Goal: Use online tool/utility: Utilize a website feature to perform a specific function

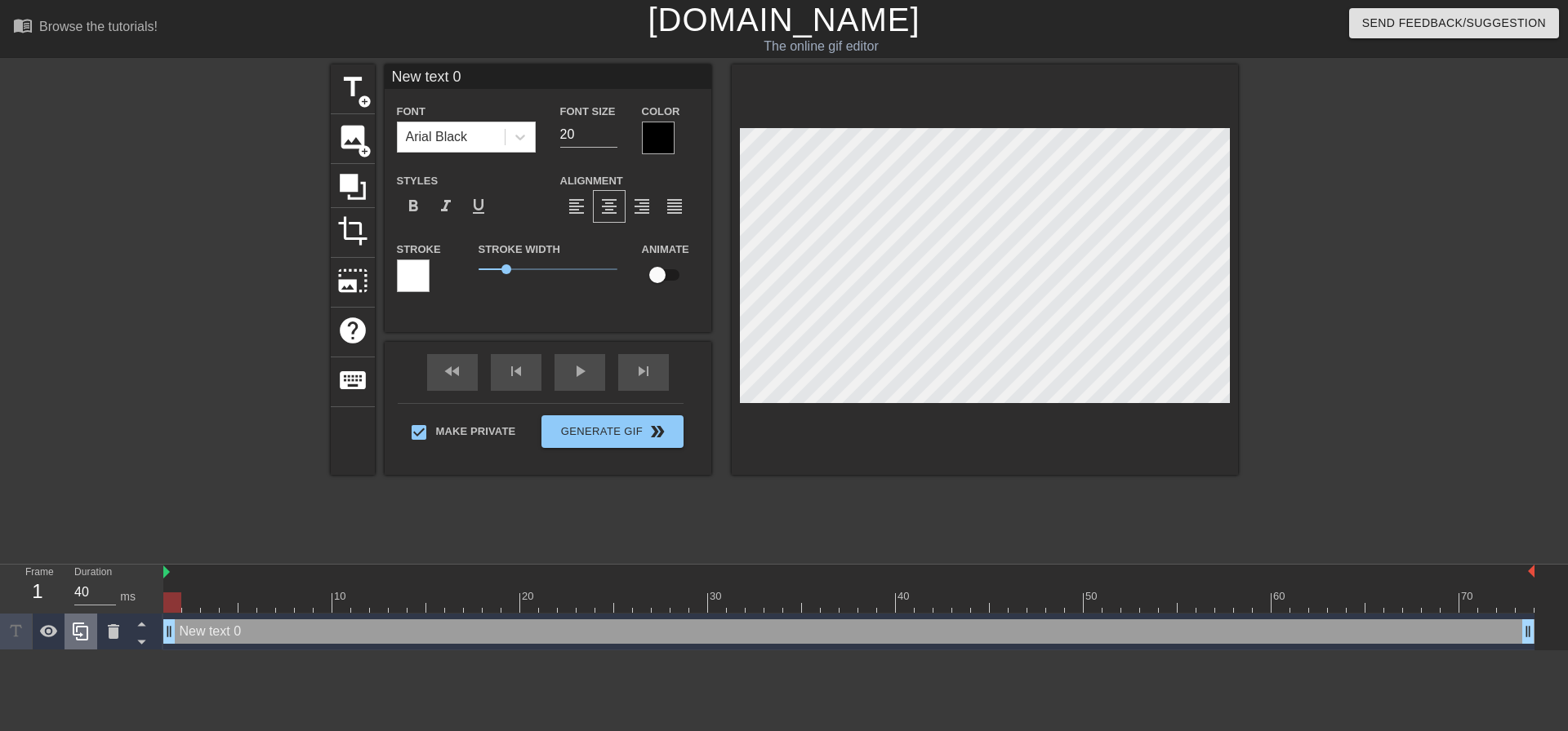
scroll to position [3, 3]
drag, startPoint x: 171, startPoint y: 605, endPoint x: 0, endPoint y: 643, distance: 175.2
click at [0, 645] on div "Frame 37 Duration 40 ms 10 20 30 40 50 60 70 New text 0 drag_handle drag_handle" at bounding box center [784, 608] width 1568 height 86
type input "A"
type textarea "A"
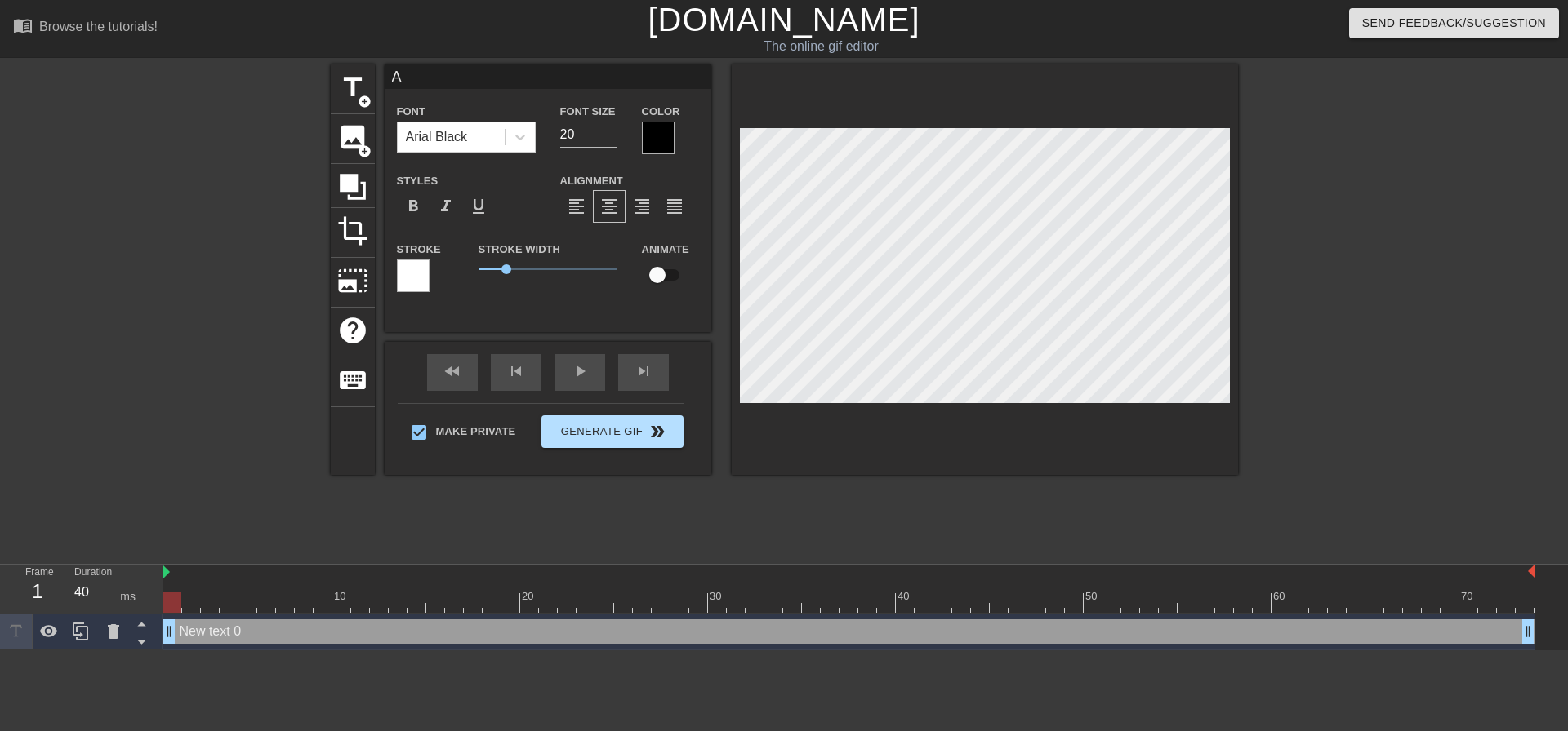
scroll to position [3, 3]
type input "AH"
type textarea "AH"
type input "AHN"
type textarea "AHN"
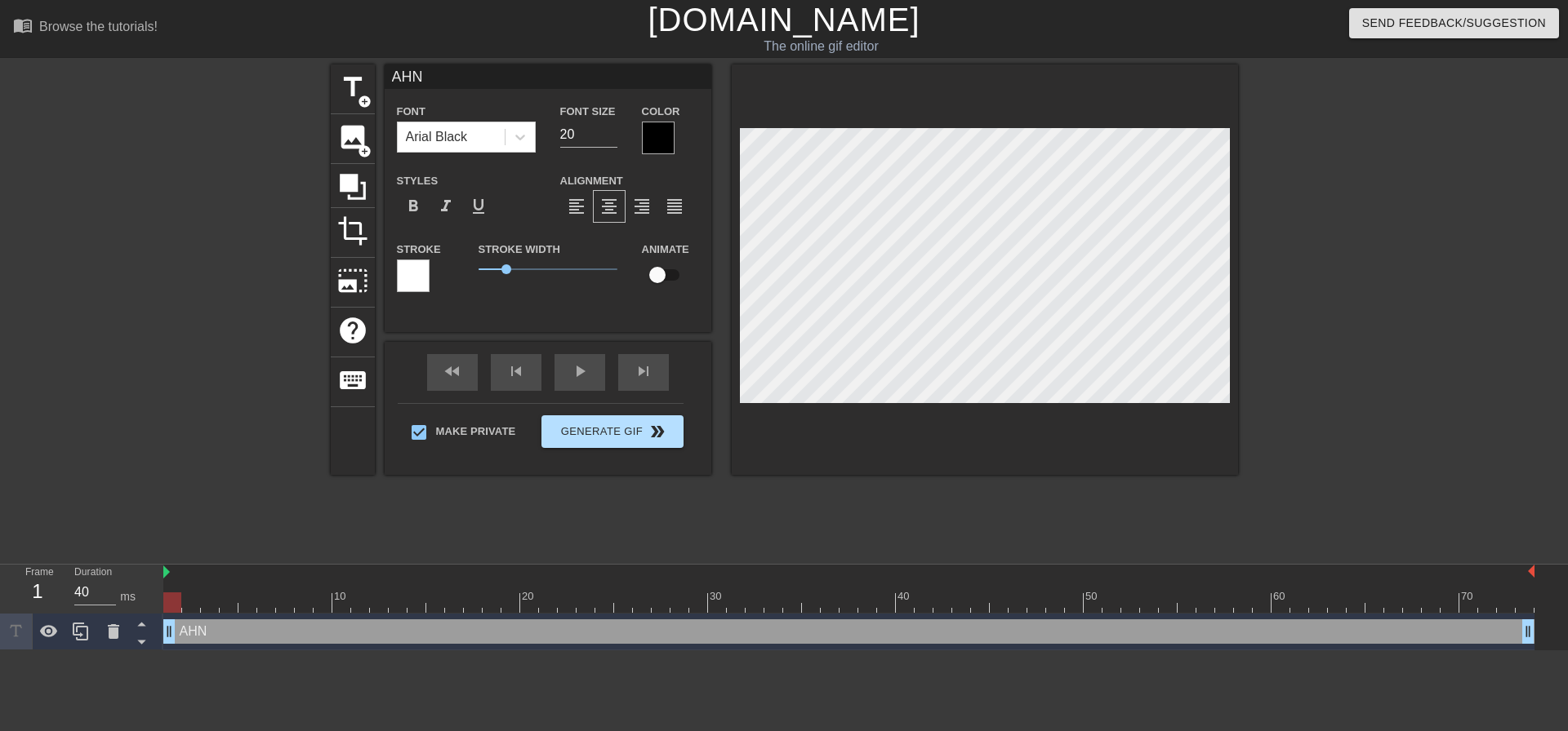
type input "[PERSON_NAME]!"
type textarea "[PERSON_NAME]!"
type input "[PERSON_NAME]!"
type textarea "[PERSON_NAME]!"
type input "[PERSON_NAME]! A"
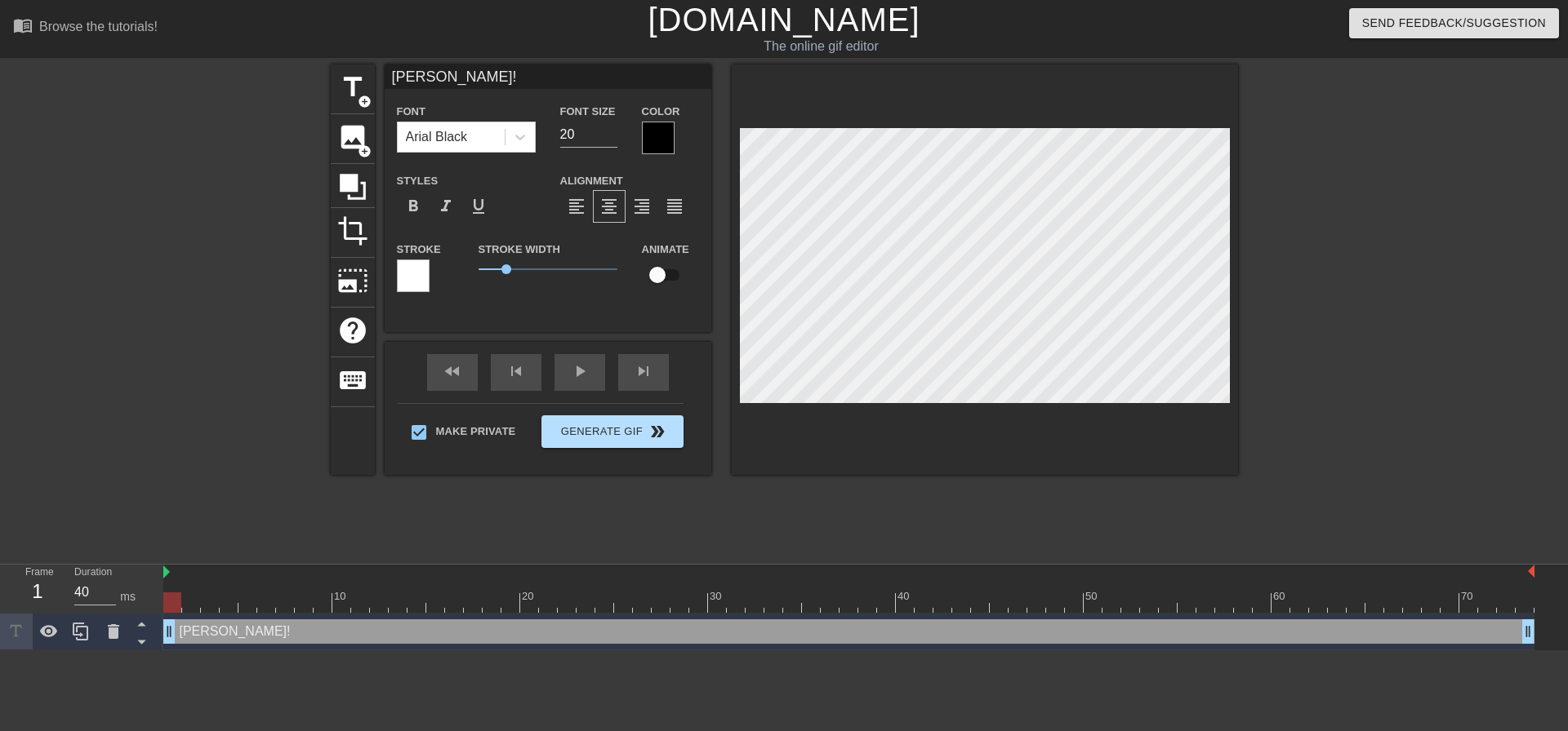
type textarea "[PERSON_NAME]! A"
type input "[PERSON_NAME]! AH"
type textarea "[PERSON_NAME]! AH"
type input "[PERSON_NAME]! AH1"
type textarea "AHN! AH1"
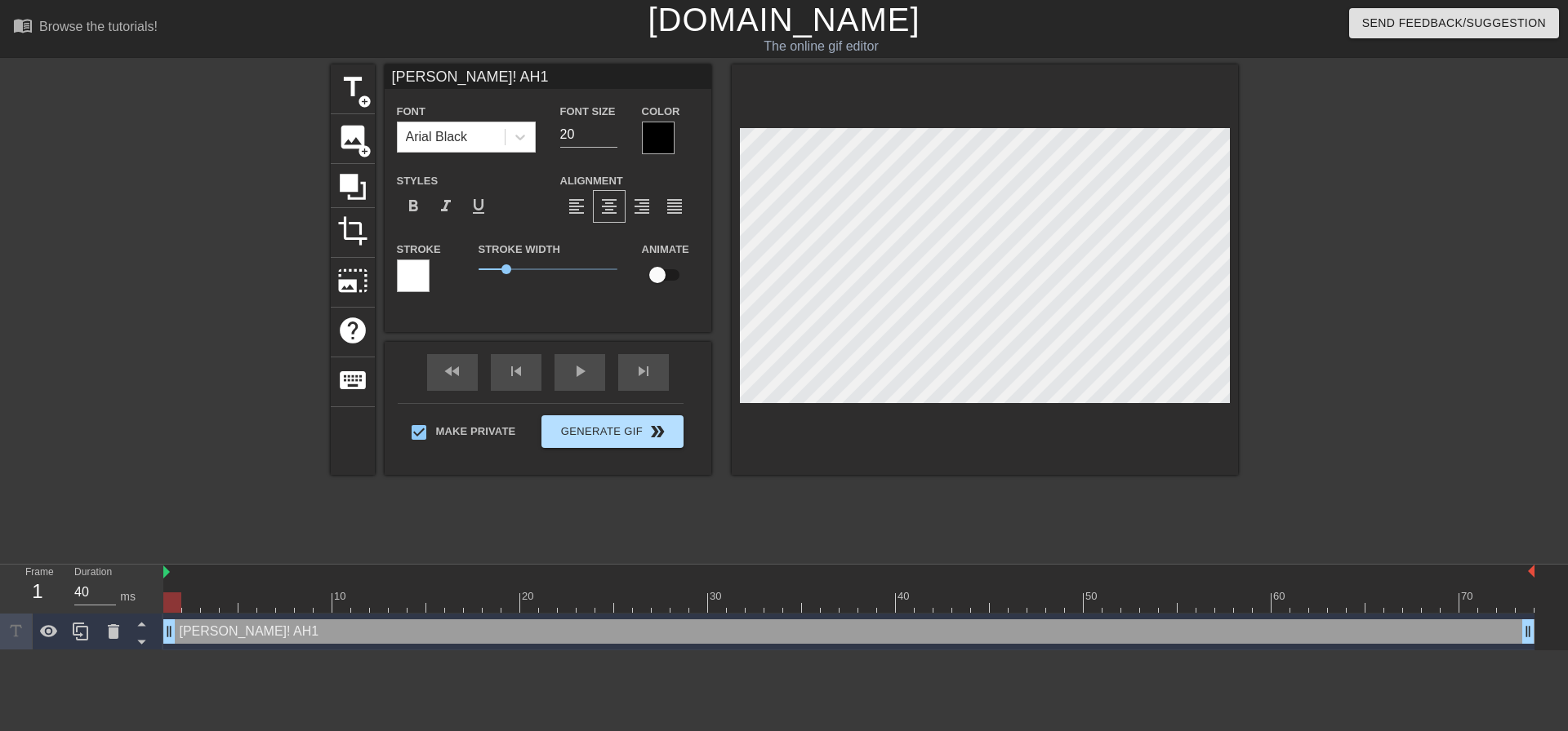
scroll to position [3, 4]
type input "AHN! AH"
type textarea "AHN! AH"
type input "AHN! AH!"
type textarea "AHN! AH!"
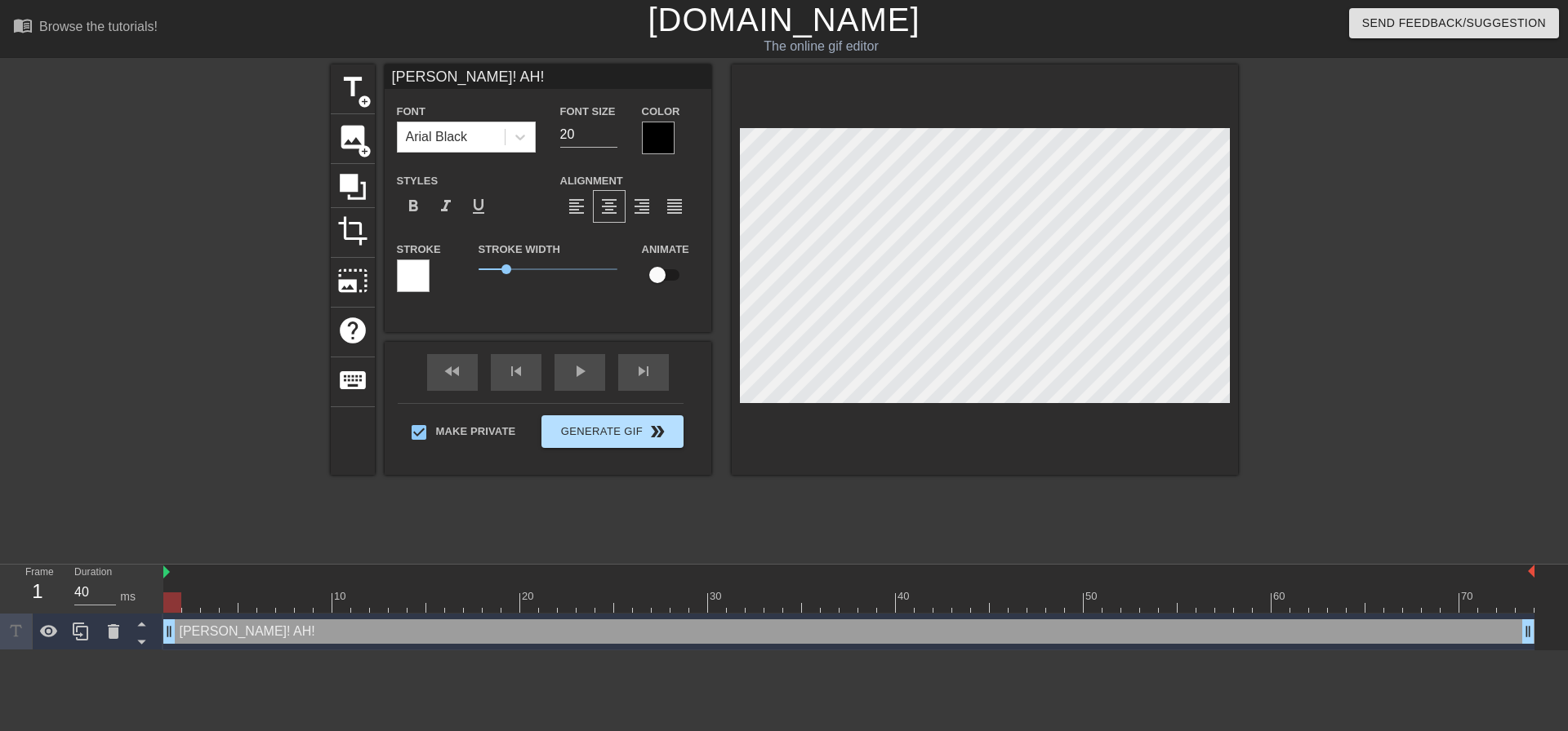
type input "AHN! AH!"
type textarea "AHN! AH!"
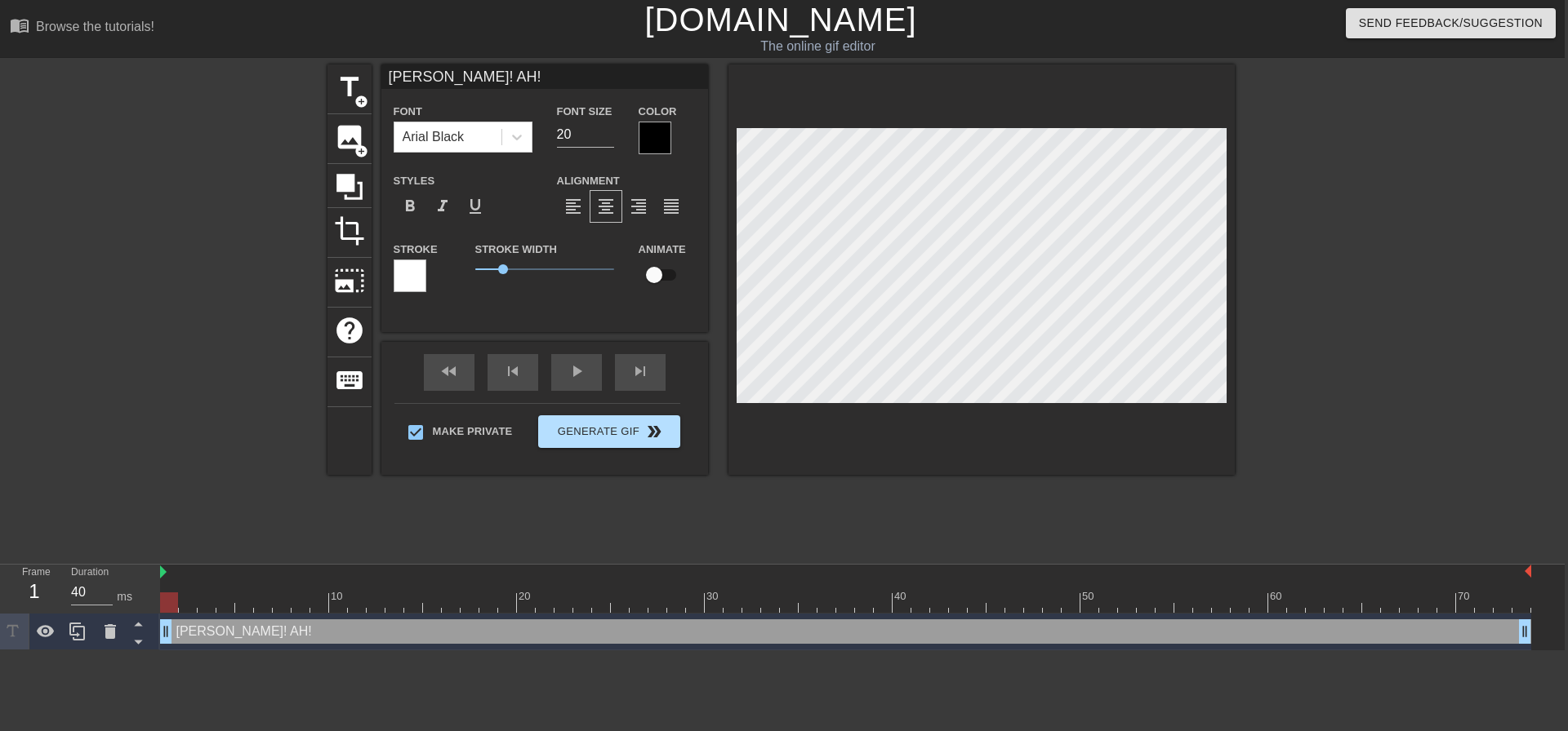
type input "AHN! AH! f"
type textarea "AHN! AH! f"
type input "AHN! AH!"
type textarea "AHN! AH!"
type input "AHN! AH! F"
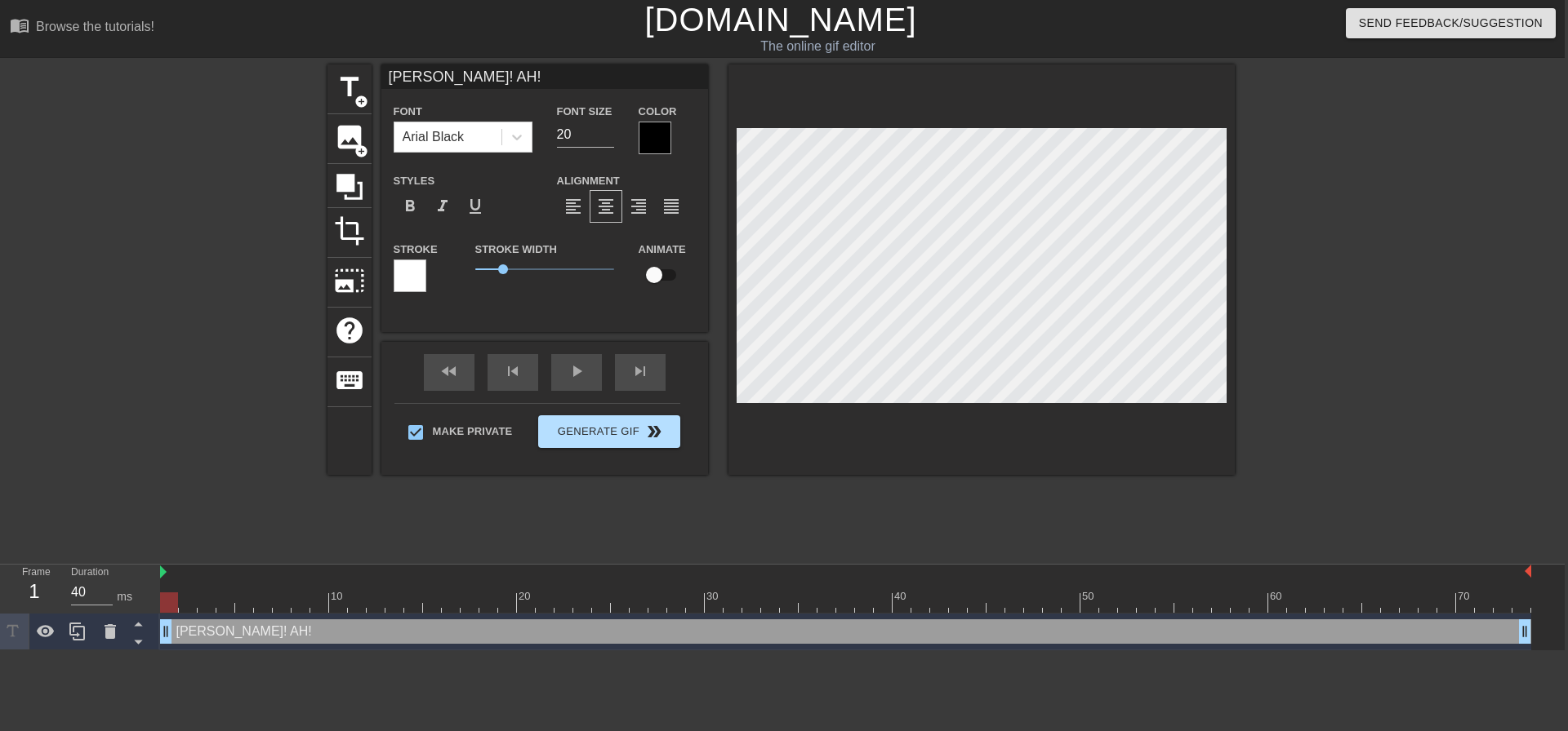
type textarea "AHN! AH! F"
type input "AHN! AH! FU"
type textarea "AHN! AH! FU"
type input "AHN! AH! FUC"
type textarea "AHN! AH! FUC"
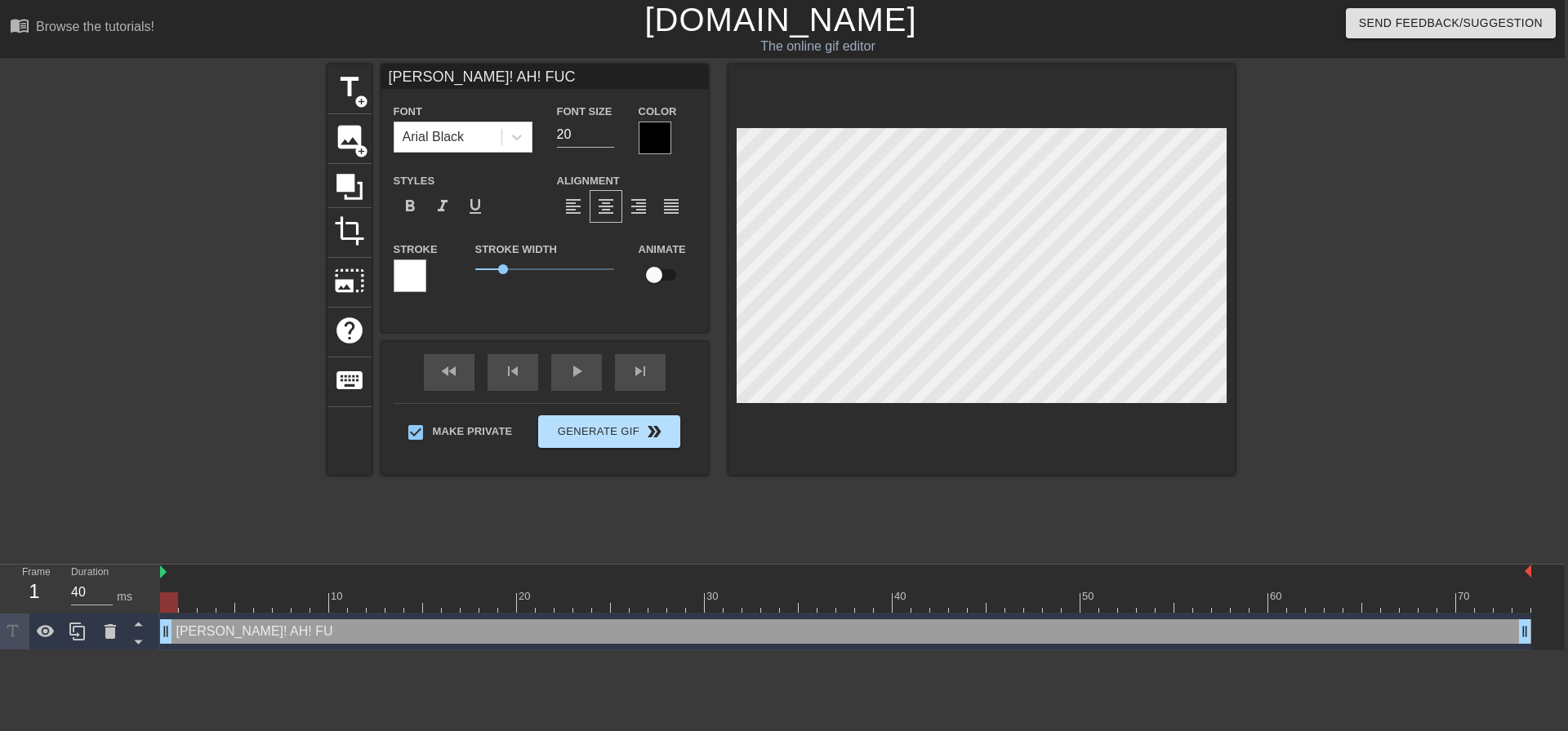
scroll to position [3, 6]
type input "AHN! AH! FUCK"
type textarea "AHN! AH! FUCK"
type input "AHN! AH! FUCK"
type textarea "AHN! AH! FUCK"
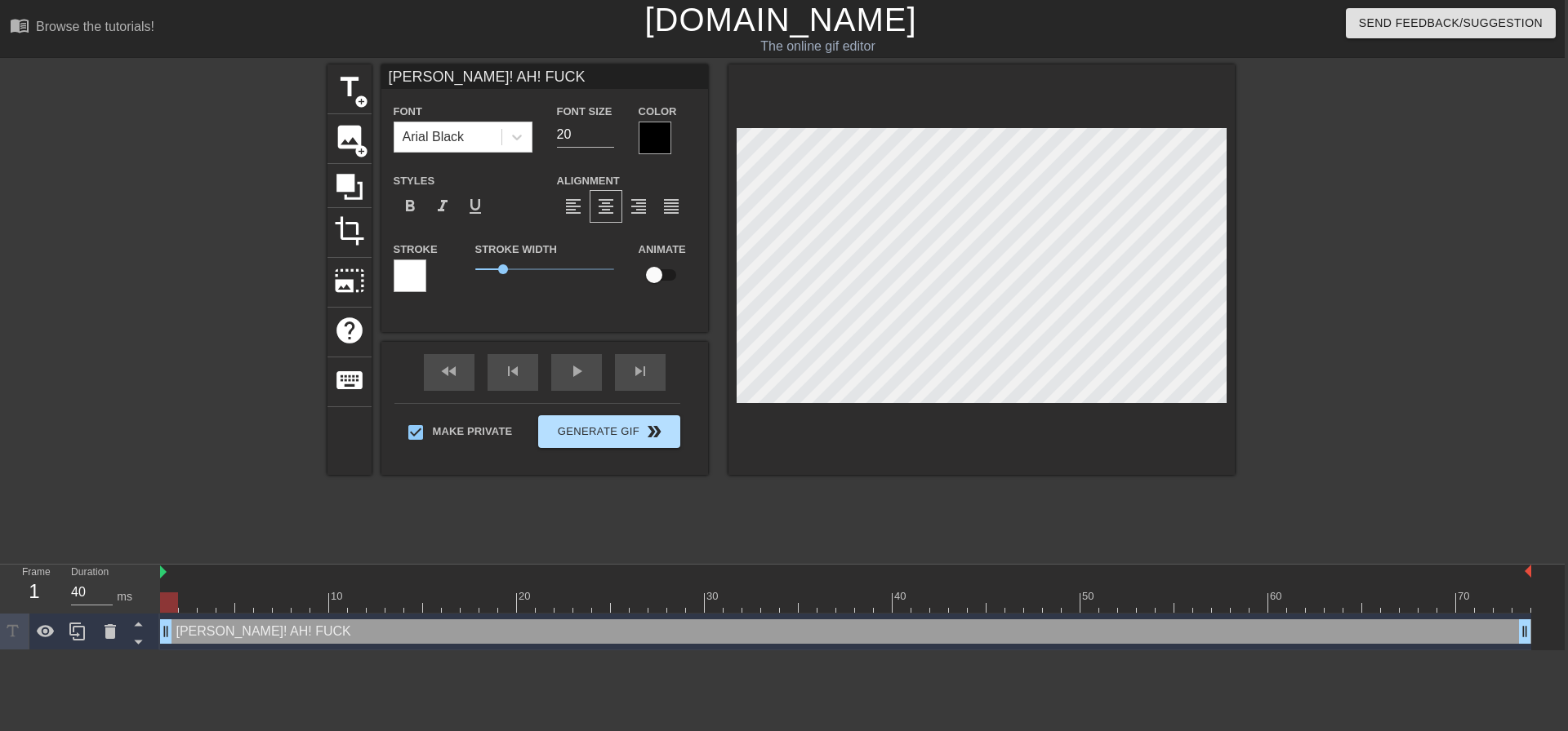
type input "AHN! AH! FUCK D"
type textarea "AHN! AH! FUCK D"
type input "AHN! AH! FUCK DA"
type textarea "AHN! AH! FUCK DA"
type input "AHN! AH! FUCK DAD"
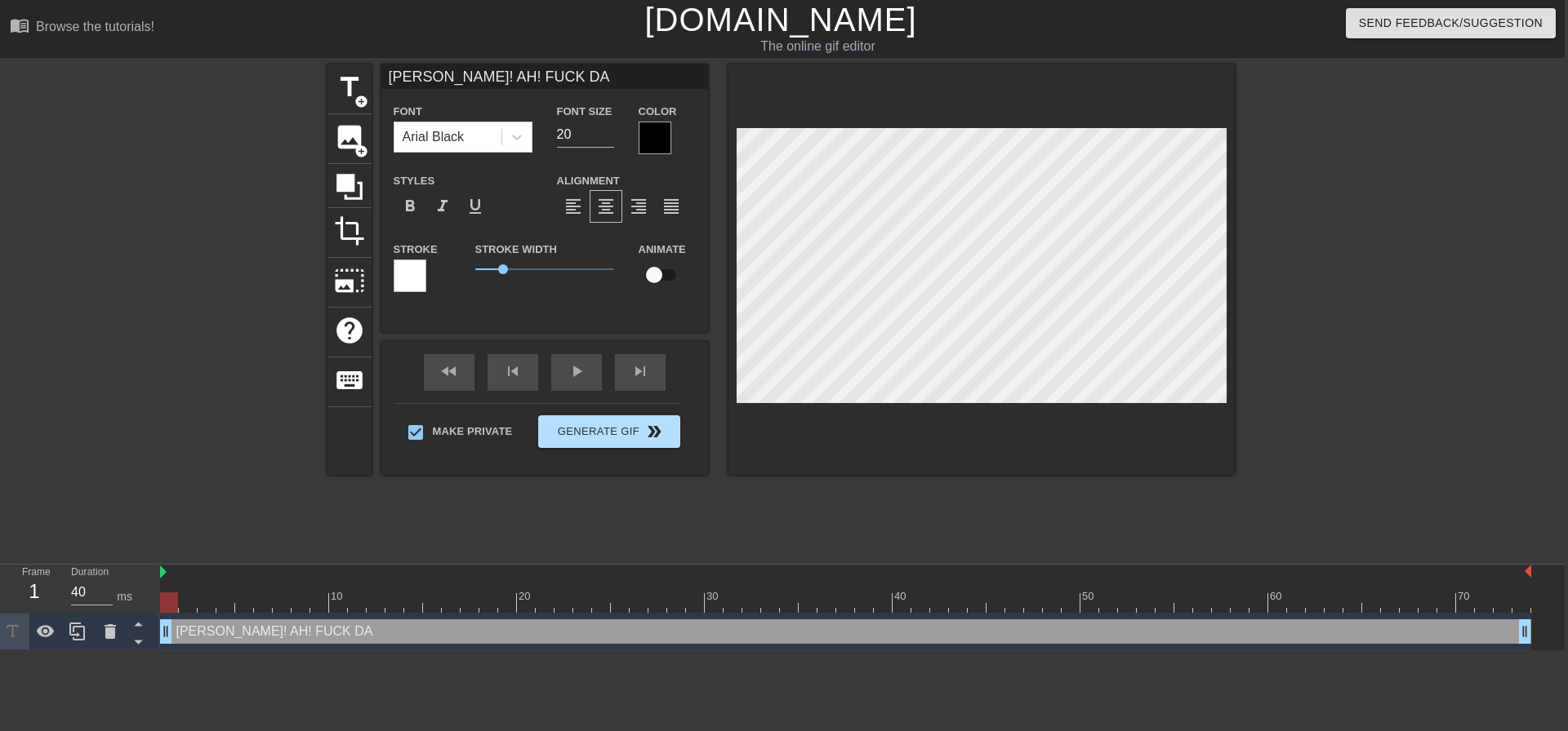
type textarea "AHN! AH! FUCK DAD"
type input "AHN! AH! FUCK DADD"
type textarea "AHN! AH! FUCK DADD"
type input "AHN! AH! FUCK DADDY"
type textarea "AHN! AH! FUCK DADDY"
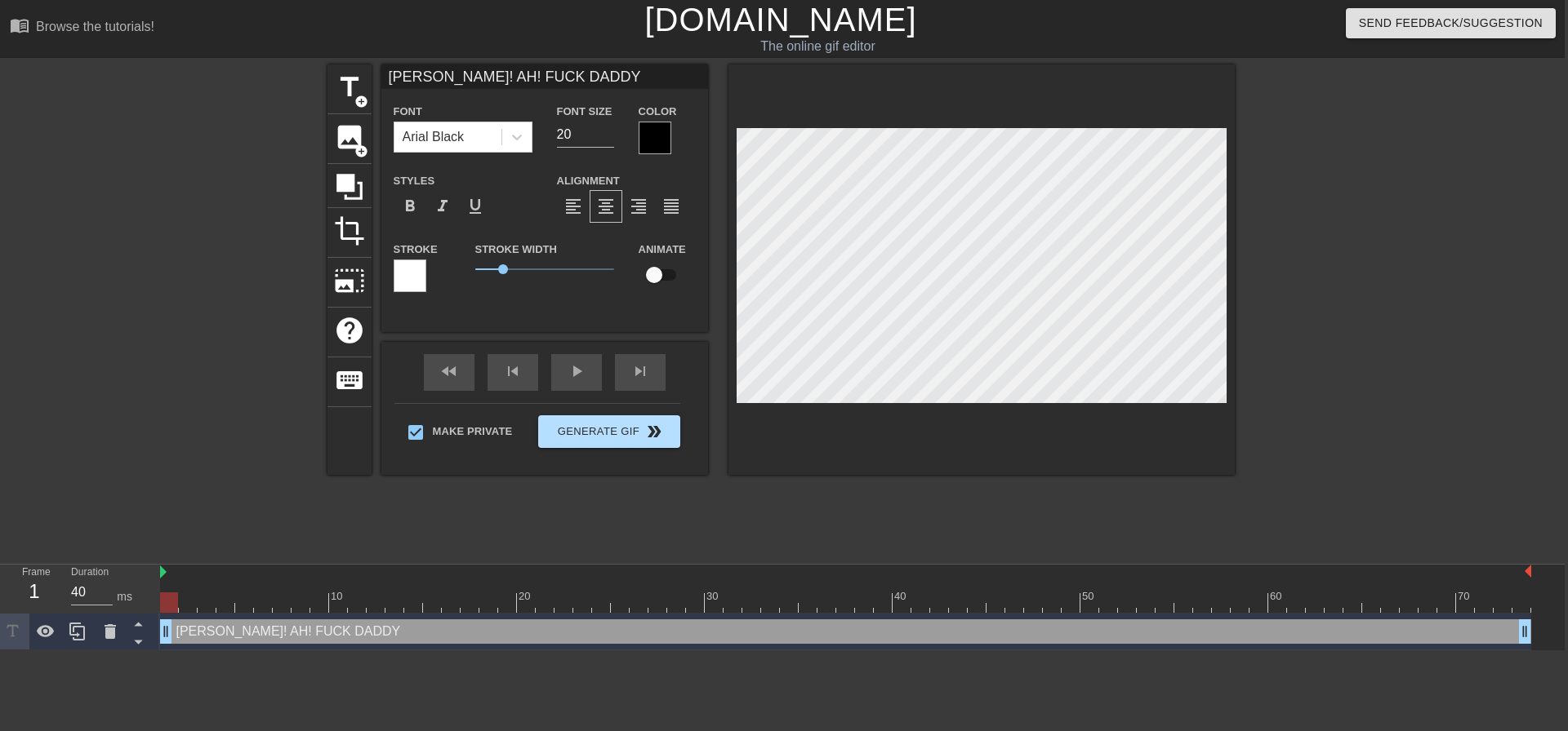
type input "AHN! AH! FUCK DADDY!"
type textarea "AHN! AH! FUCK DADDY!"
type input "AHN! AH! FUCK DADDY"
type textarea "AHN! AH! FUCK DADDY"
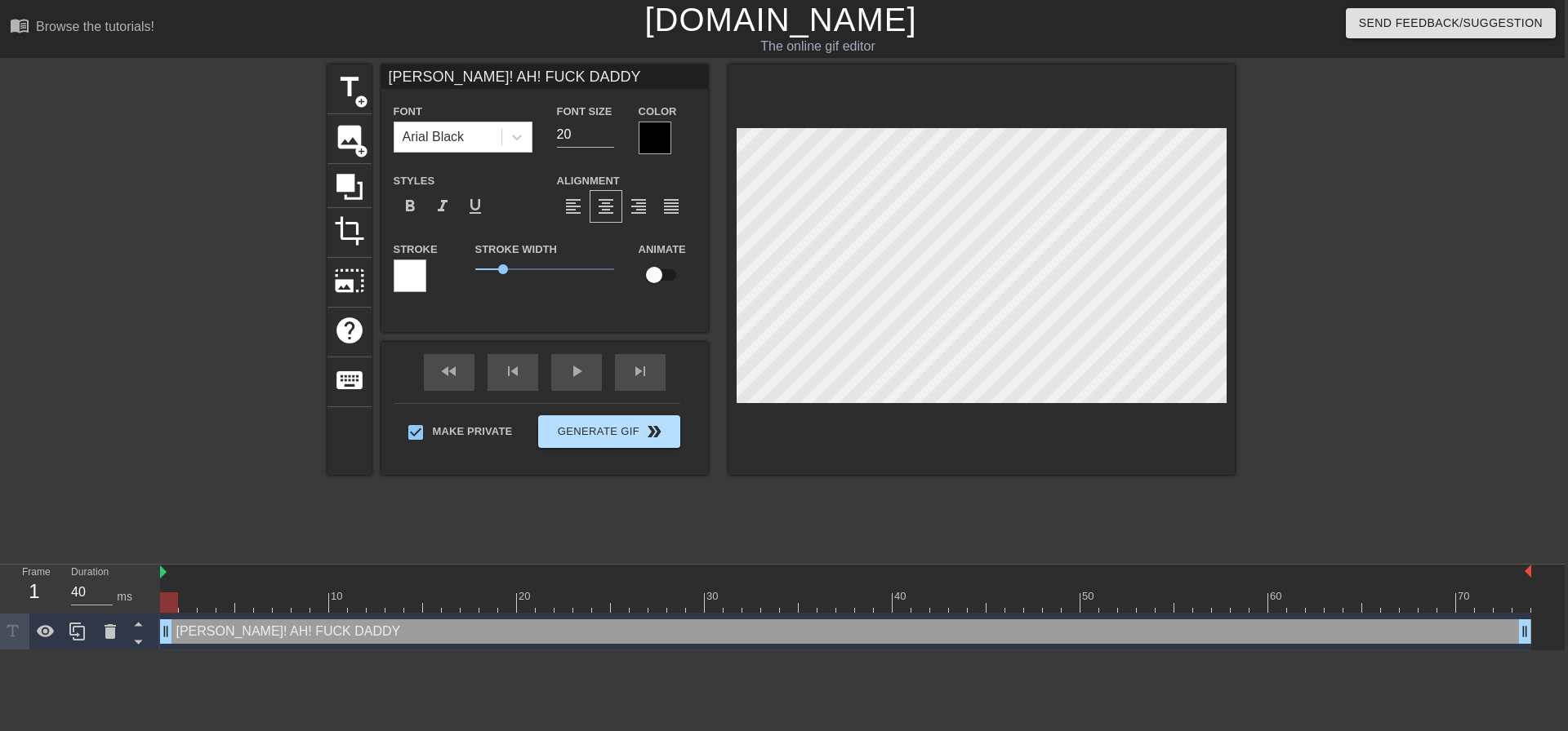
type input "AHN! AH! FUCK DADD"
type textarea "AHN! AH! FUCK DADD"
type input "AHN! AH! FUCK DAD"
type textarea "AHN! AH! FUCK DAD"
type input "AHN! AH! FUCK DA"
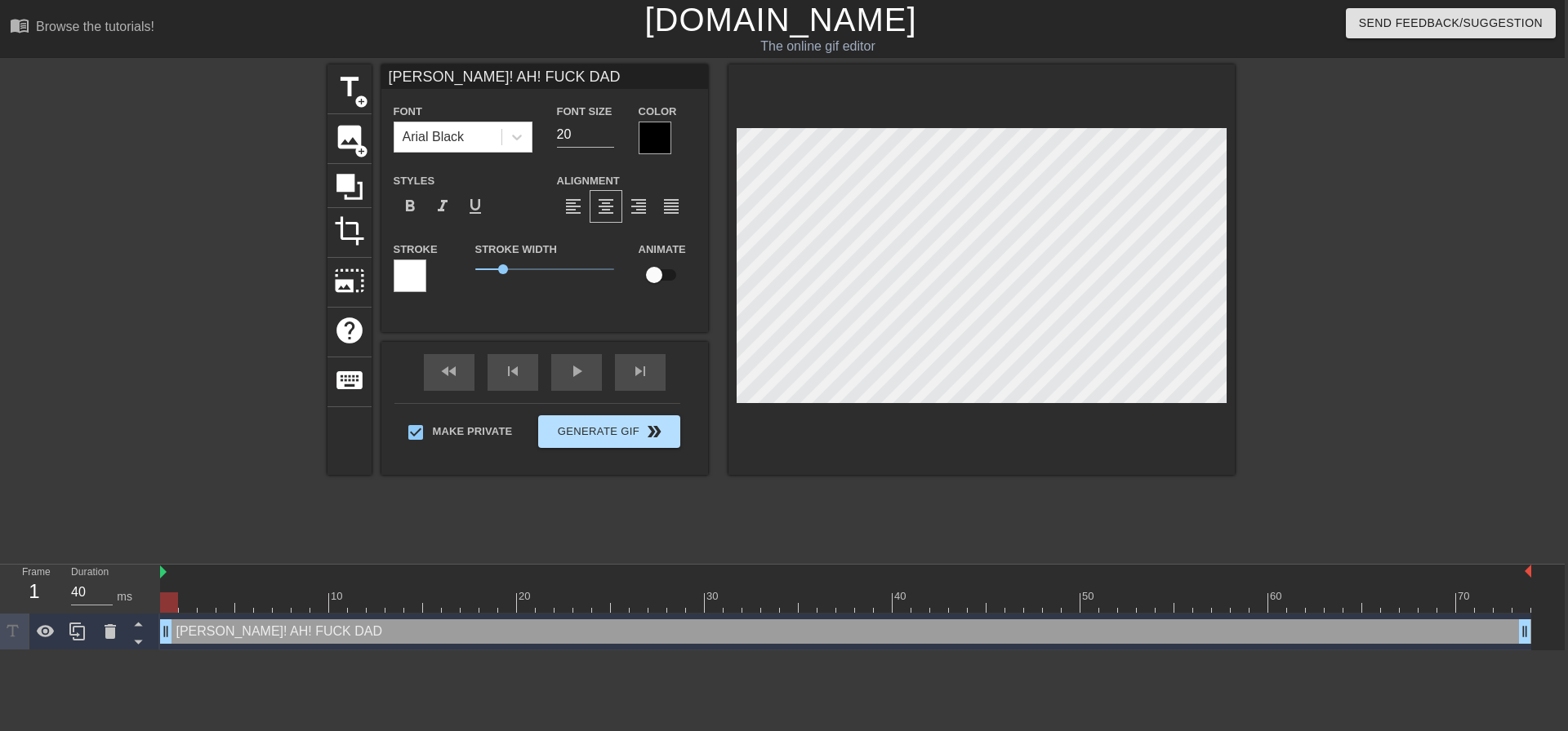
type textarea "AHN! AH! FUCK DA"
type input "AHN! AH! FUCK D"
type textarea "AHN! AH! FUCK D"
type input "AHN! AH! FUCK"
type textarea "AHN! AH! FUCK"
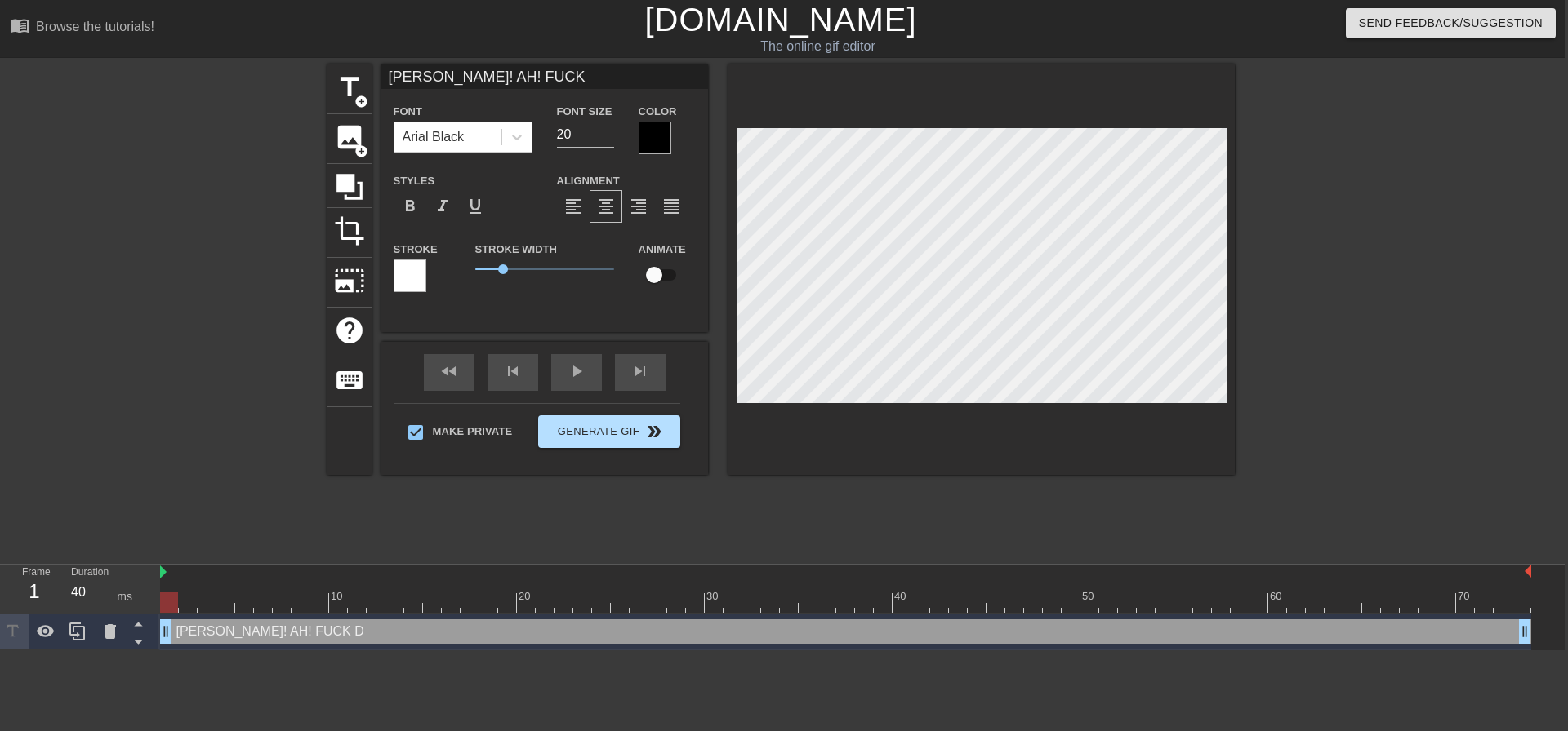
type input "AHN! AH! FUCK"
type textarea "AHN! AH! FUCK"
type input "AHN! AH! FUC"
type textarea "AHN! AH! FUC"
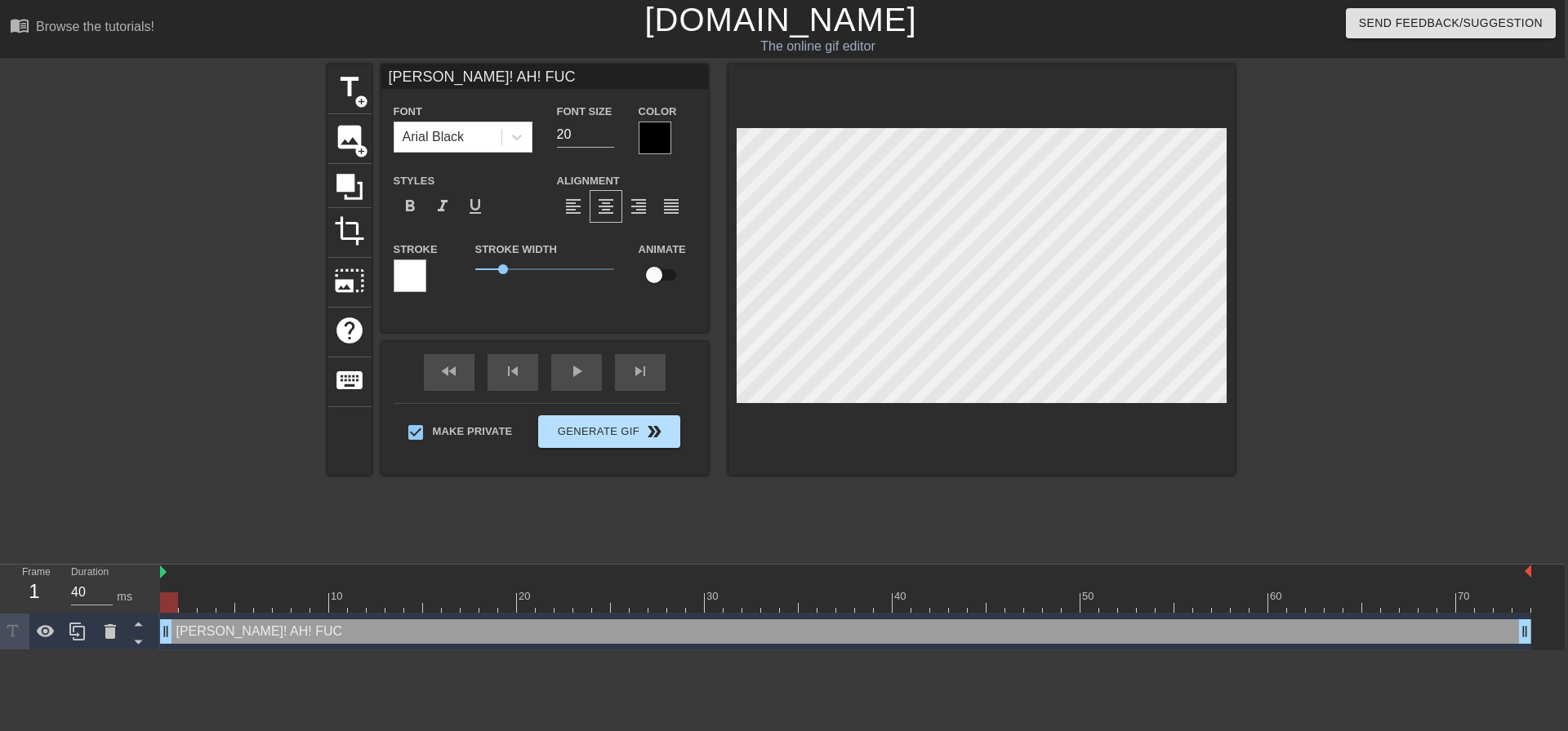
type input "AHN! AH! FUCK"
type textarea "AHN! AH! FUCK"
type input "AHN! AH! FUCK!"
type textarea "AHN! AH! FUCK!"
type input "AHN! AH! FUCK!"
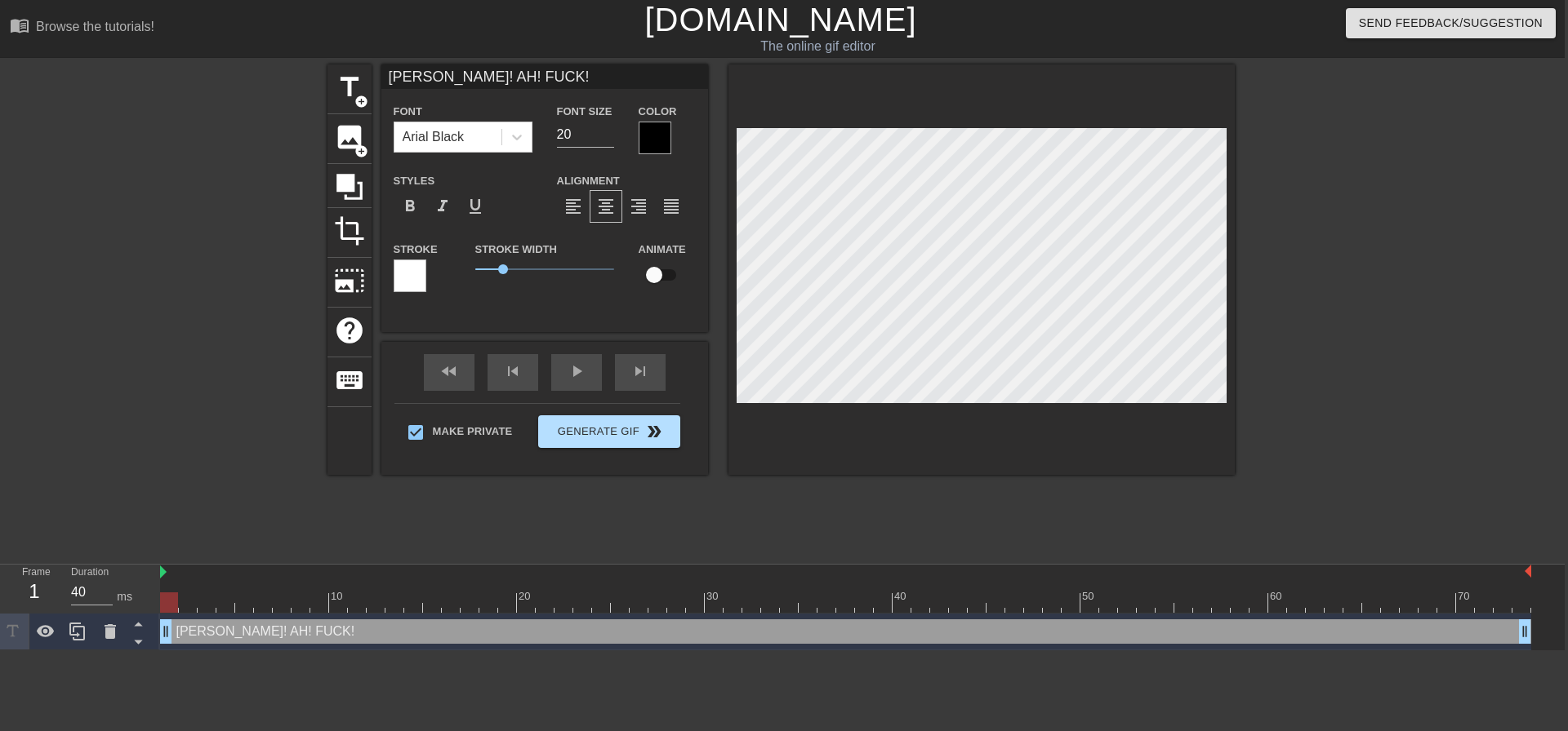
type textarea "AHN! AH! FUCK!"
type input "AHN! AH! FUCK!"
type textarea "AHN! AH! FUCK!"
type input "AHN! AH! FUCK!"
type textarea "AHN! AH! FUCK!"
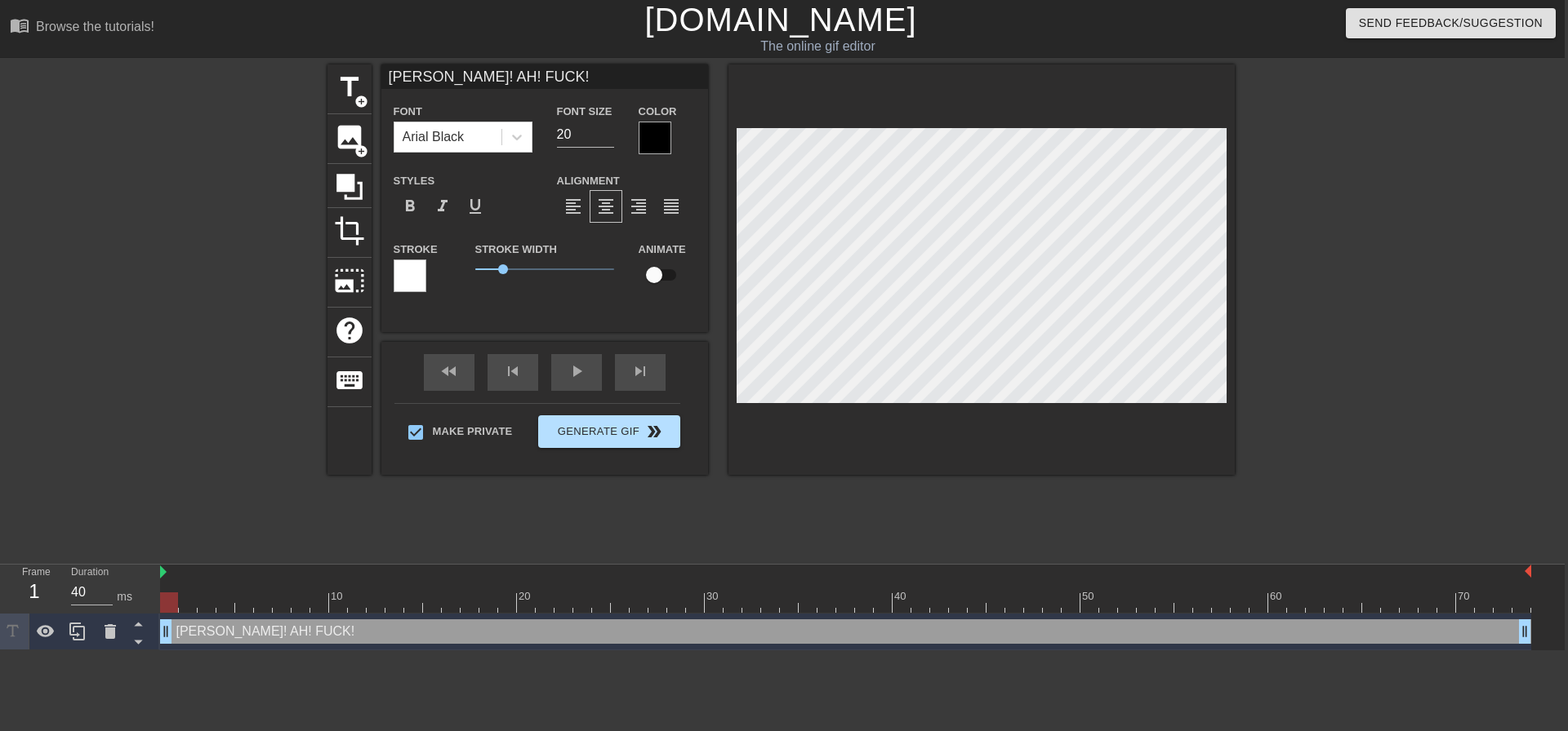
type input "AHN! AH! FUCK! D"
type textarea "AHN! AH! FUCK! D"
type input "AHN! AH! FUCK! DA"
type textarea "AHN! AH! FUCK! DA"
type input "AHN! AH! FUCK! DAD"
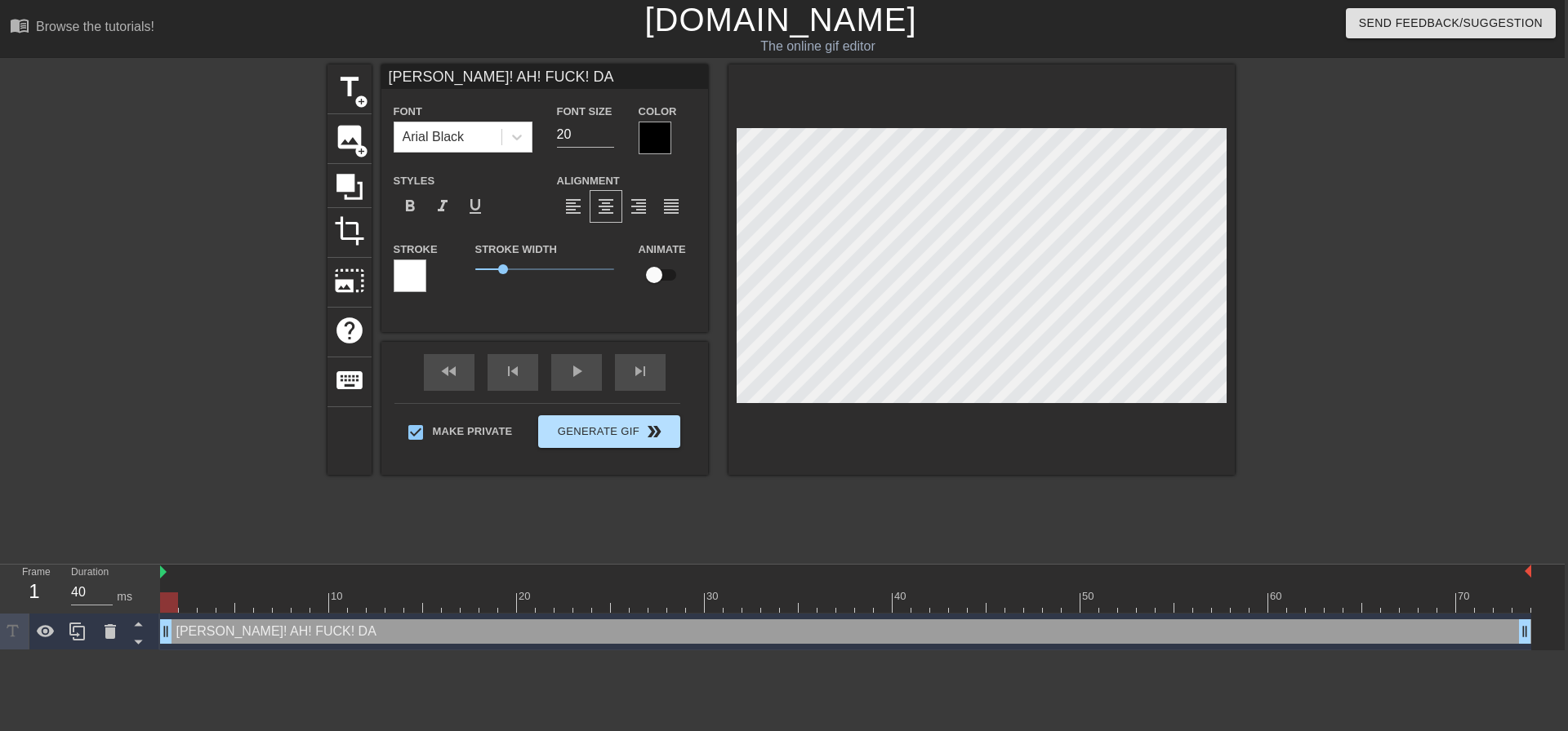
type textarea "AHN! AH! FUCK! DAD"
type input "AHN! AH! FUCK! DADD"
type textarea "AHN! AH! FUCK! DADD"
type input "AHN! AH! FUCK! DADDY"
type textarea "AHN! AH! FUCK! DADDY"
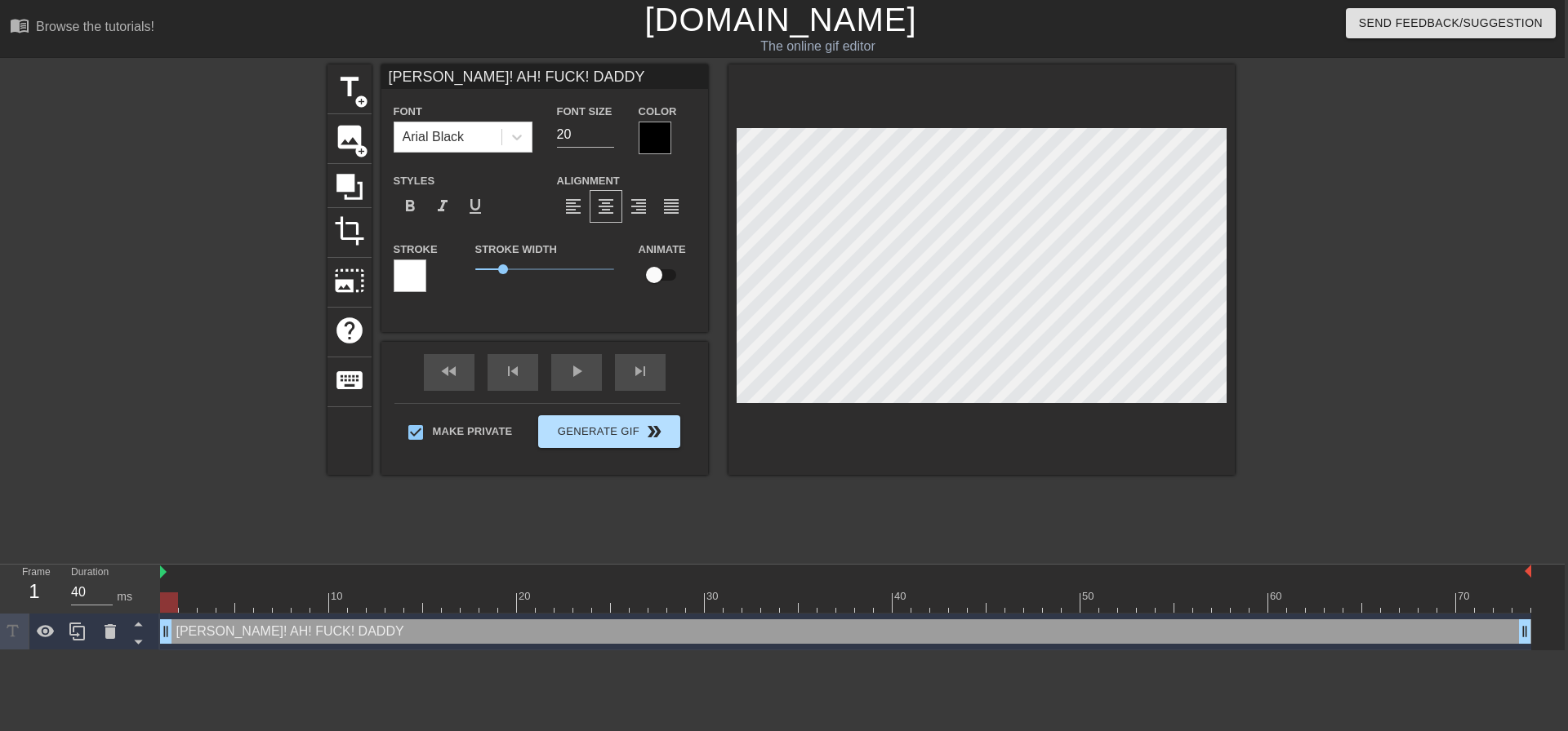
type input "AHN! AH! FUCK! DADDY"
type textarea "AHN! AH! FUCK! DADDY"
type input "AHN! AH! FUCK! DADDY O"
type textarea "AHN! AH! FUCK! DADDY O"
type input "AHN! AH! FUCK! DADDY OS"
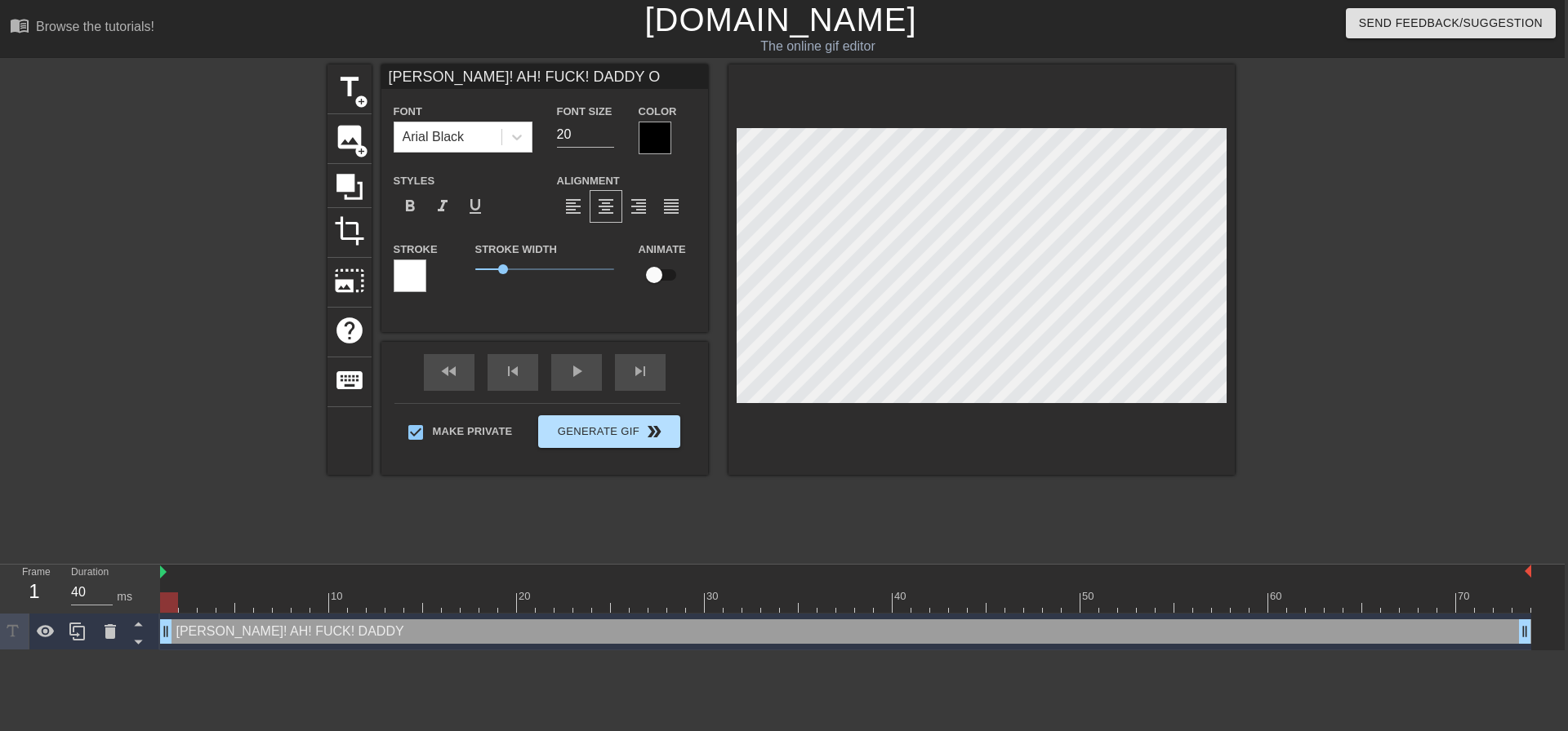
type textarea "AHN! AH! FUCK! DADDY OS"
type input "AHN! AH! FUCK! DADDY O"
type textarea "AHN! AH! FUCK! DADDY O"
type input "AHN! AH! FUCK! DADDY"
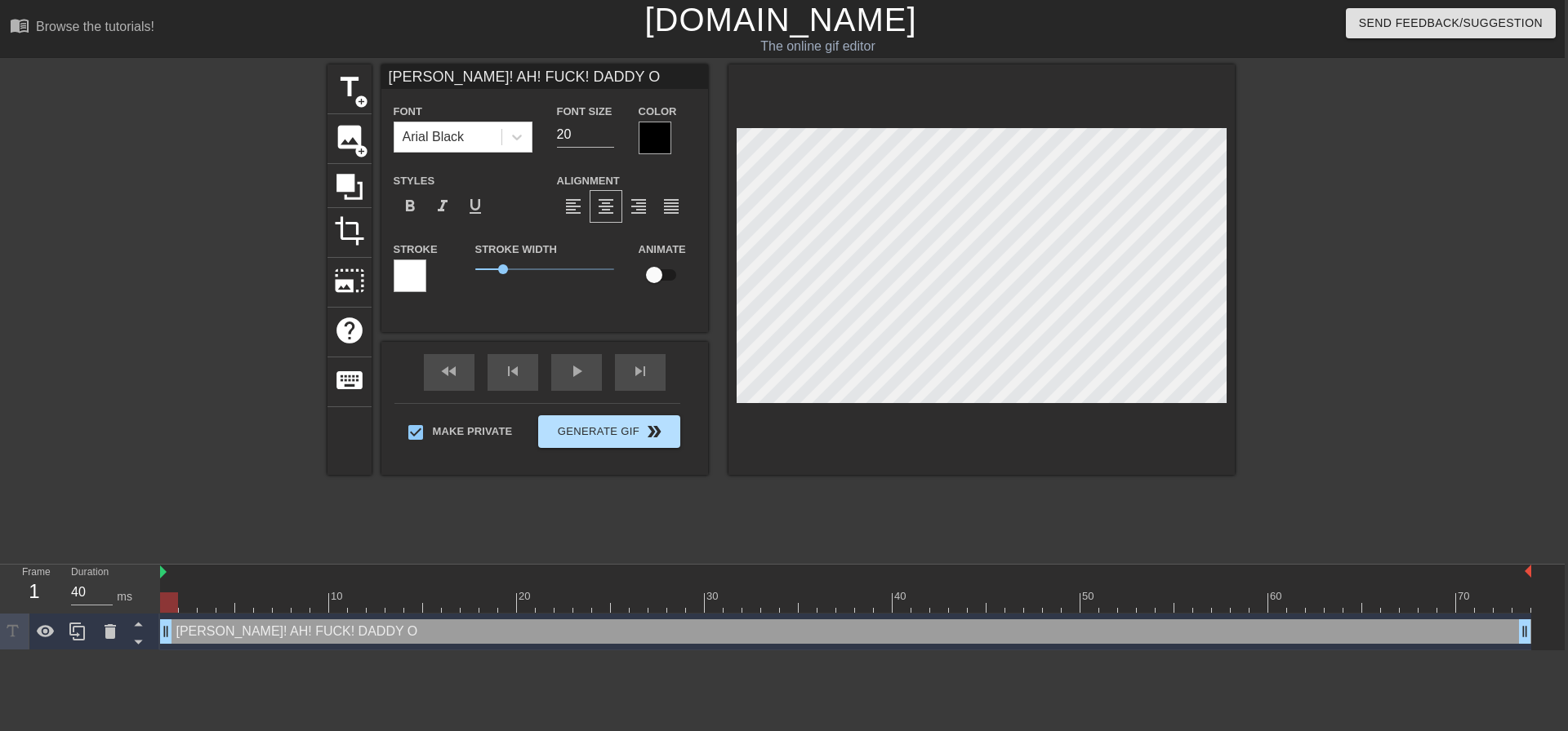
type textarea "AHN! AH! FUCK! DADDY"
type input "AHN! AH! FUCK! DADDY I"
type textarea "AHN! AH! FUCK! DADDY I"
type input "AHN! AH! FUCK! DADDY IS"
type textarea "AHN! AH! FUCK! DADDY IS"
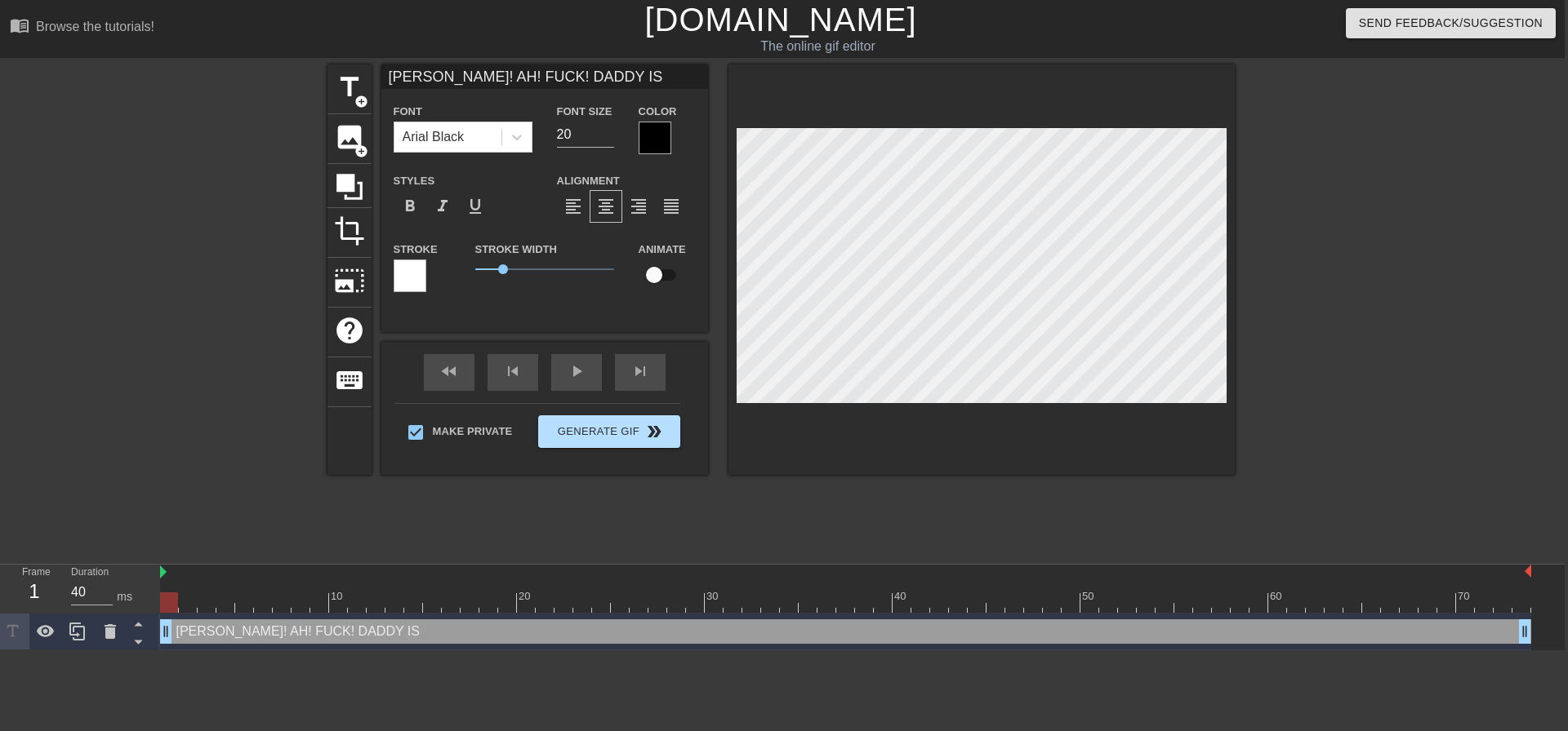
type input "AHN! AH! FUCK! DADDY IS"
type textarea "AHN! AH! FUCK! DADDY IS G"
type input "AHN! AH! FUCK! DADDY IS"
type textarea "AHN! AH! FUCK! DADDY IS"
type input "AHN! AH! FUCK! DADDY IS"
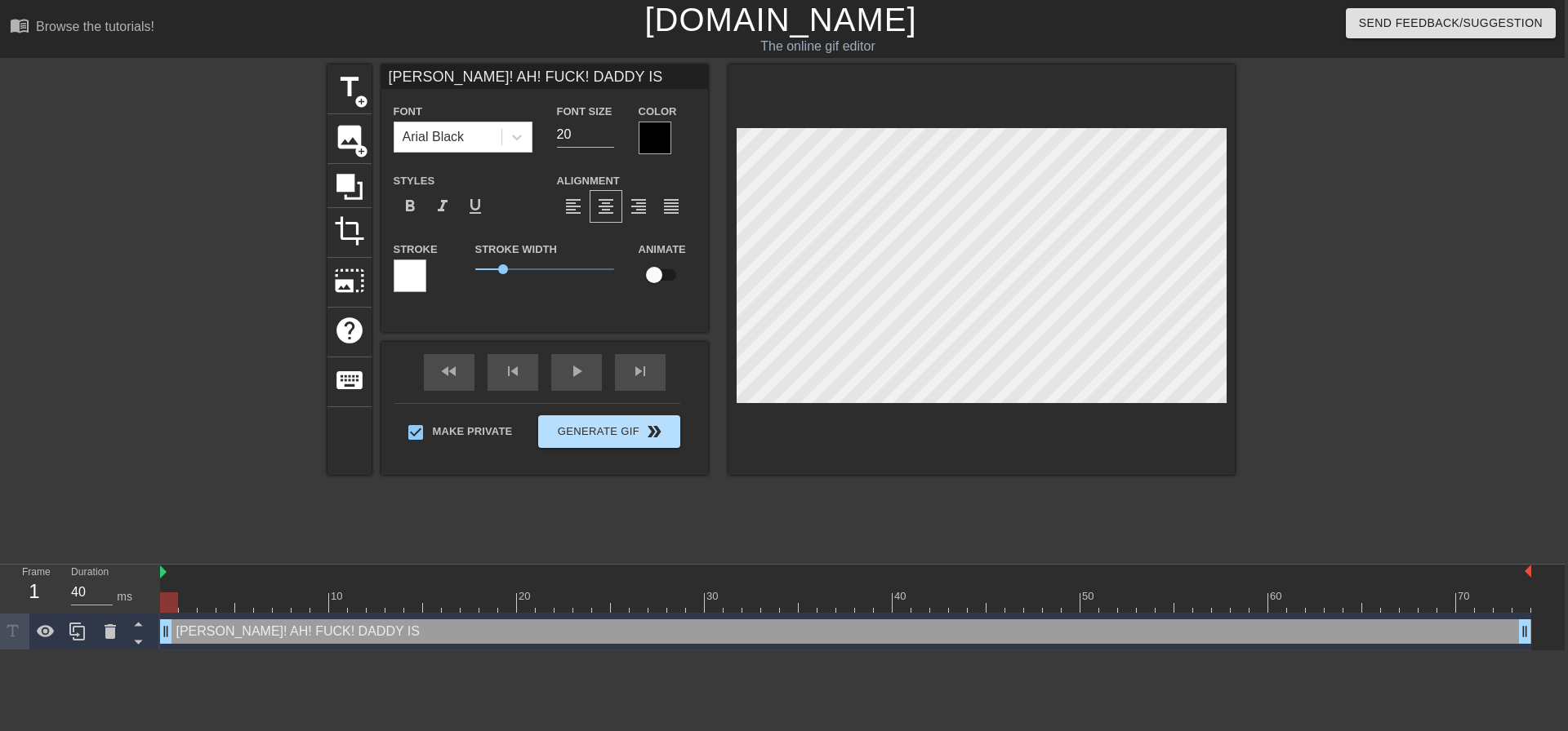
type textarea "AHN! AH! FUCK! DADDY IS"
type input "AHN! AH! FUCK! DADDY I"
type textarea "AHN! AH! FUCK! DADDY I"
type input "AHN! AH! FUCK! DADDY"
type textarea "AHN! AH! FUCK! DADDY"
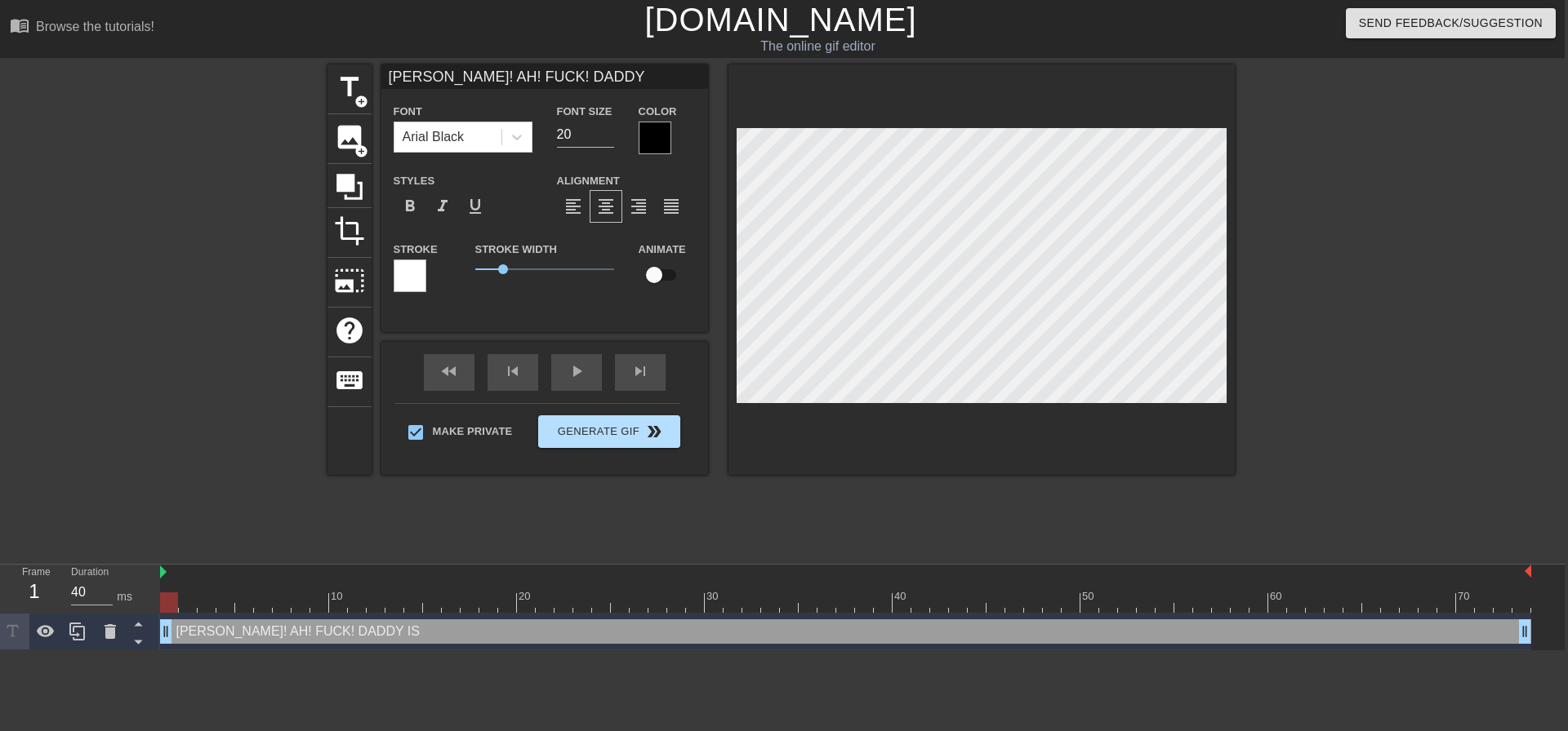
type input "AHN! AH! FUCK! DADDY"
type textarea "AHN! AH! FUCK! DADDY"
type input "AHN! AH! FUCK! DADD"
type textarea "AHN! AH! FUCK! DADD"
type input "AHN! AH! FUCK! DAD"
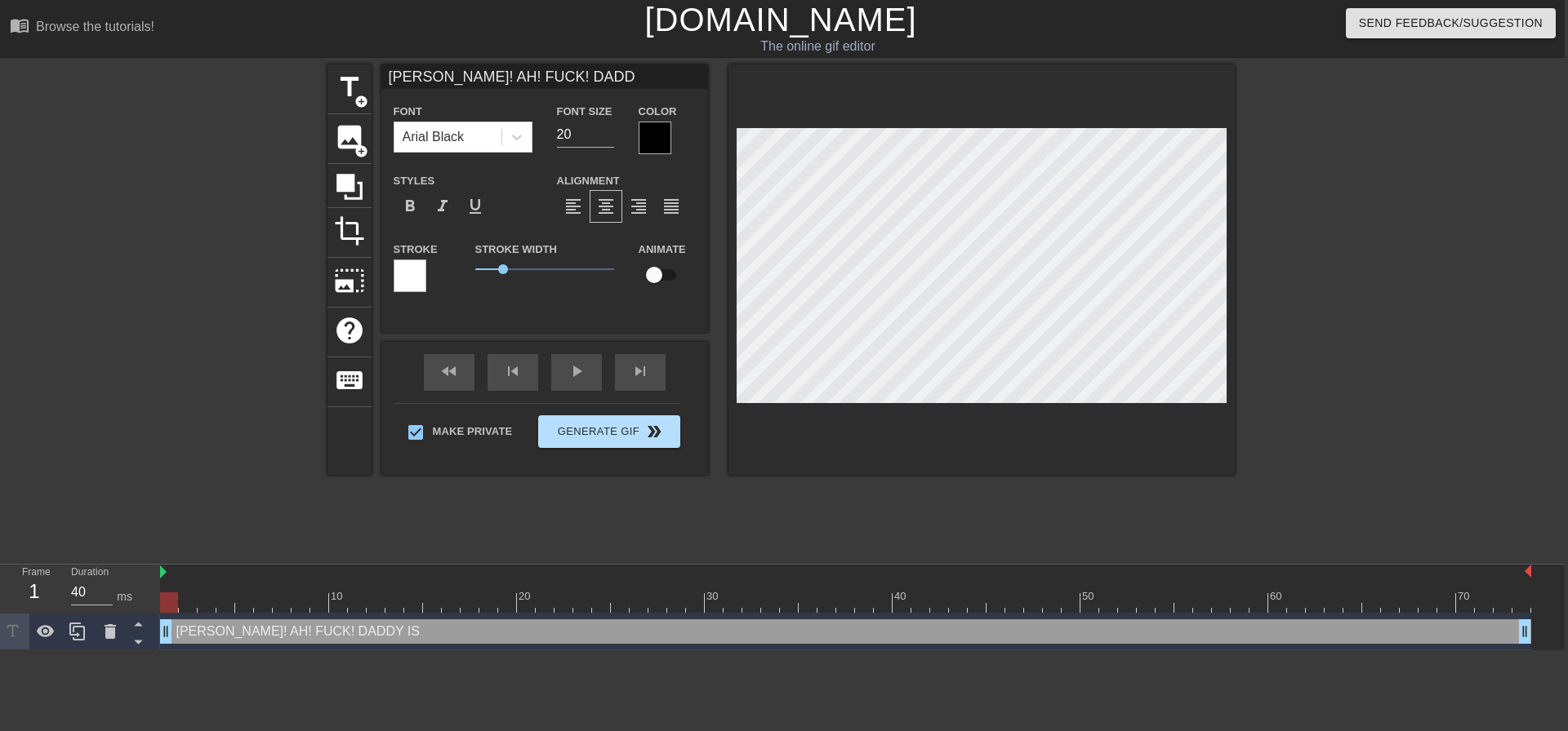
type textarea "AHN! AH! FUCK! DAD"
type input "AHN! AH! FUCK! DA"
type textarea "AHN! AH! FUCK! DA"
type input "AHN! AH! FUCK! D"
type textarea "AHN! AH! FUCK! D"
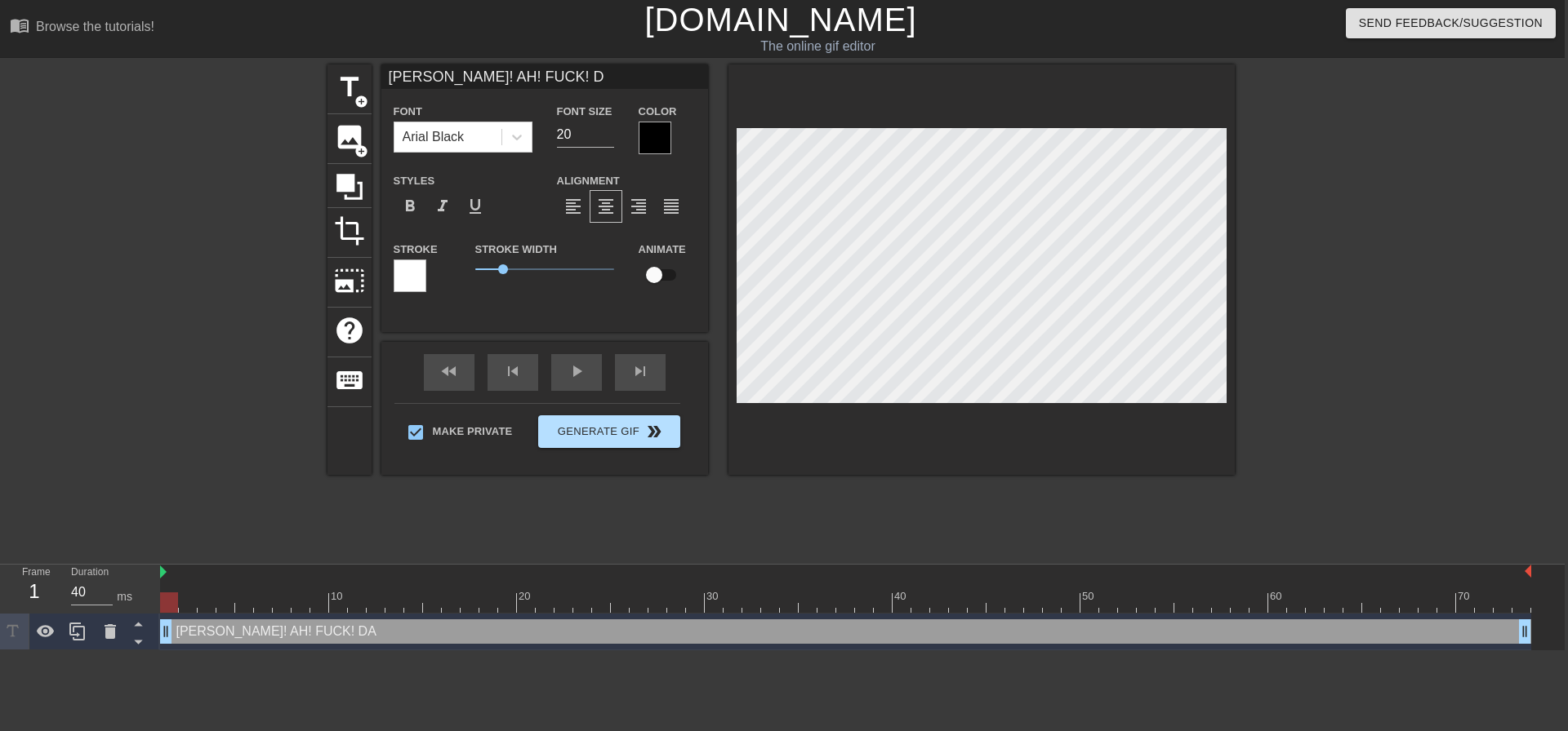
scroll to position [3, 8]
type input "AHN! AH! FUCK!"
type textarea "AHN! AH! FUCK!"
type input "AHN! AH! FUCK! I"
type textarea "AHN! AH! FUCK! I"
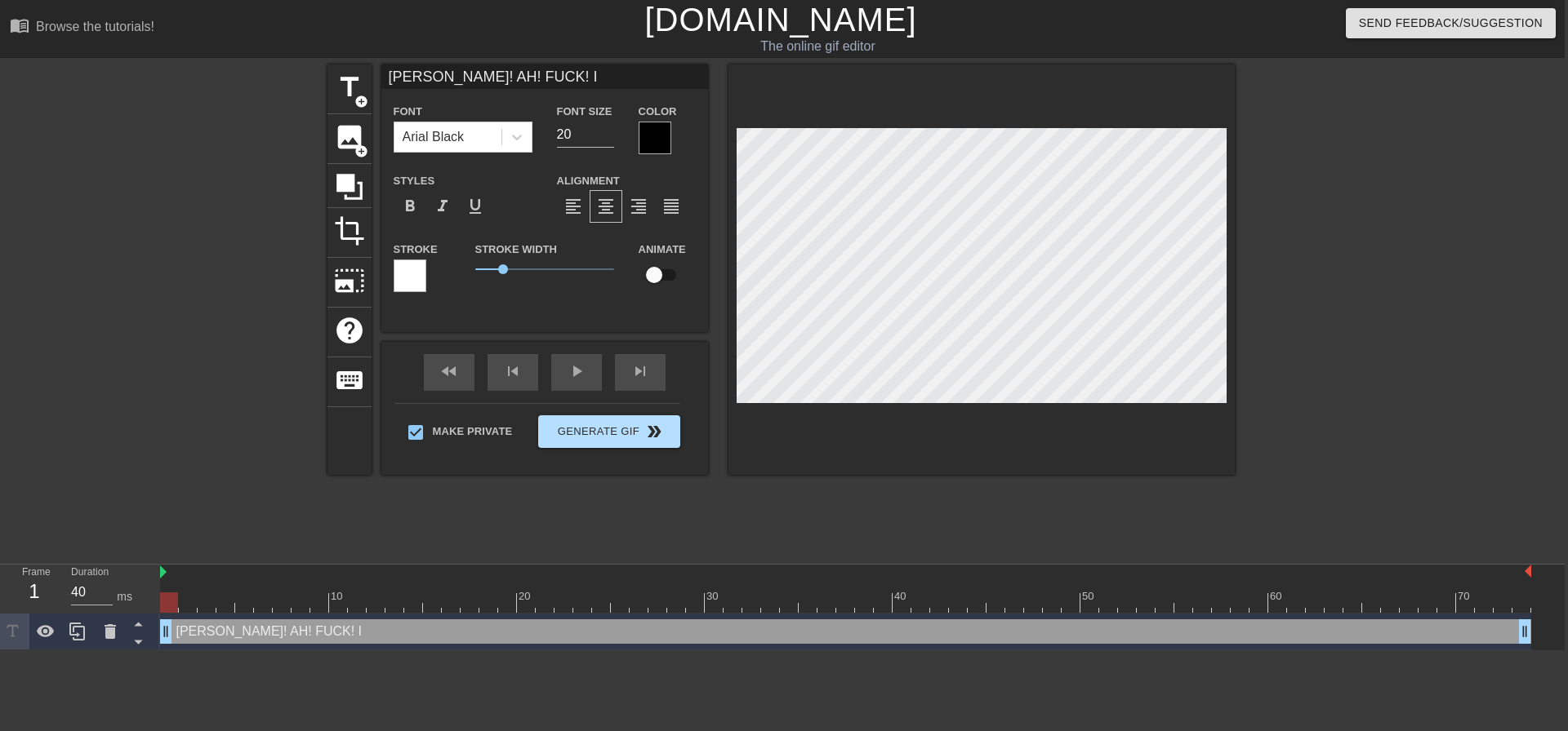
type input "AHN! AH! FUCK! I"
type textarea "AHN! AH! FUCK! I"
type input "AHN! AH! FUCK! I L"
type textarea "AHN! AH! FUCK! I L"
type input "AHN! AH! FUCK! I LO"
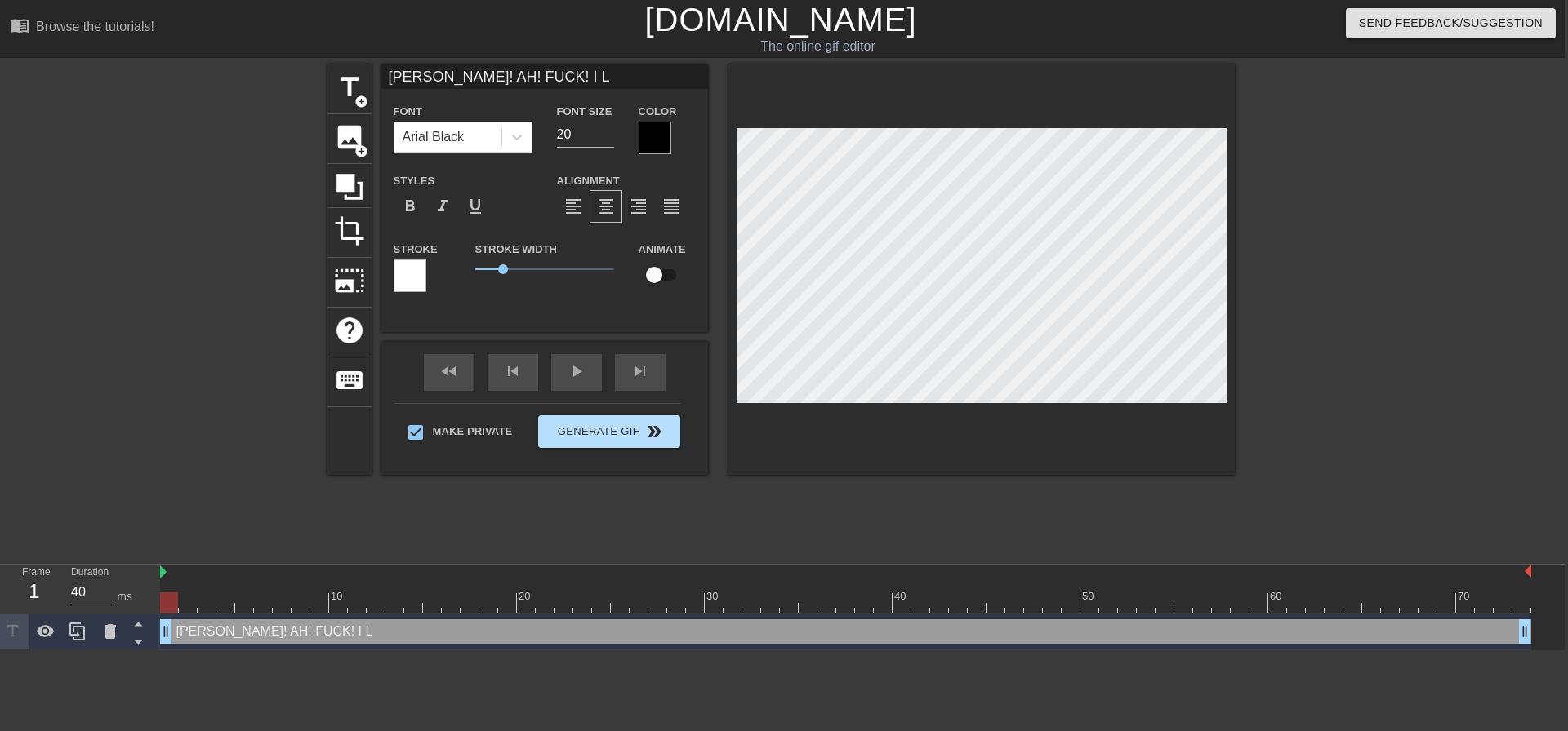
type textarea "AHN! AH! FUCK! I LO"
type input "AHN! AH! FUCK! I LOV"
type textarea "AHN! AH! FUCK! I LOV"
type input "AHN! AH! FUCK! I LOVE"
type textarea "AHN! AH! FUCK! I LOVE"
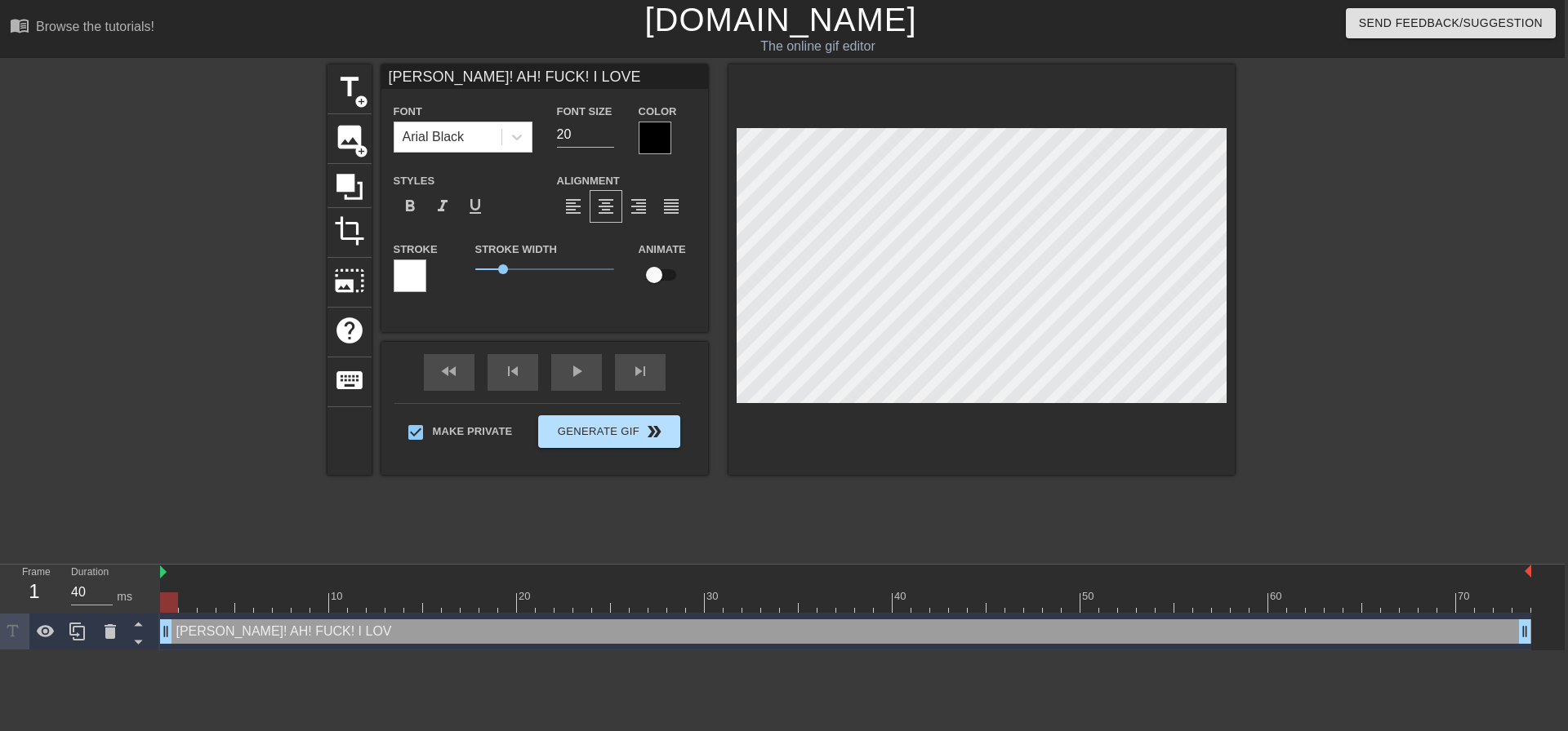
type input "AHN! AH! FUCK! I LOVE"
type textarea "AHN! AH! FUCK! I LOVE"
type input "AHN! AH! FUCK! I LOVE I"
type textarea "AHN! AH! FUCK! I LOVE I"
type input "AHN! AH! FUCK! I LOVE IT"
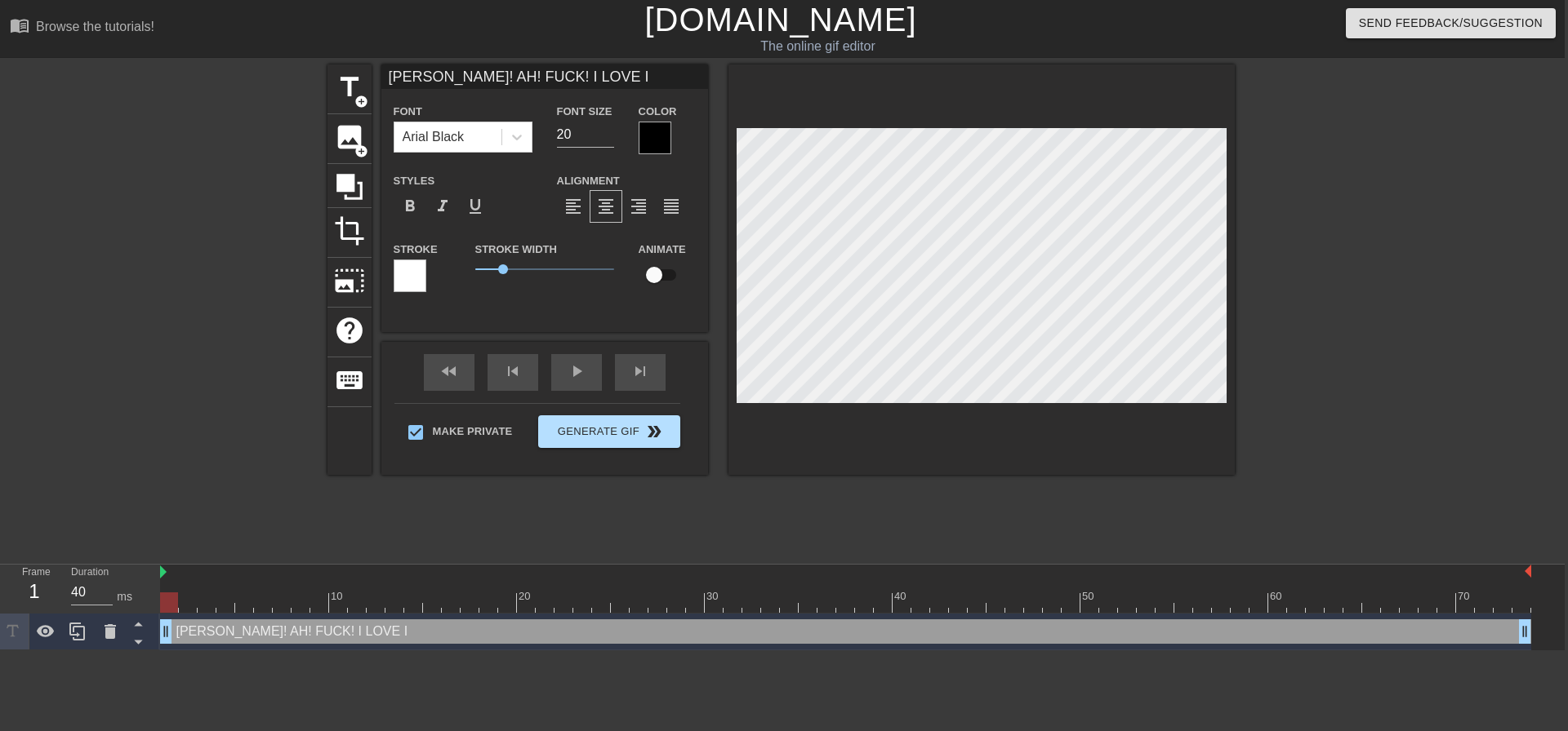
type textarea "AHN! AH! FUCK! I LOVE IT"
type input "AHN! AH! FUCK! I LOVE IT"
type textarea "AHN! AH! FUCK! I LOVE IT"
type input "AHN! AH! FUCK! I LOVE IT W"
type textarea "AHN! AH! FUCK! I LOVE IT W"
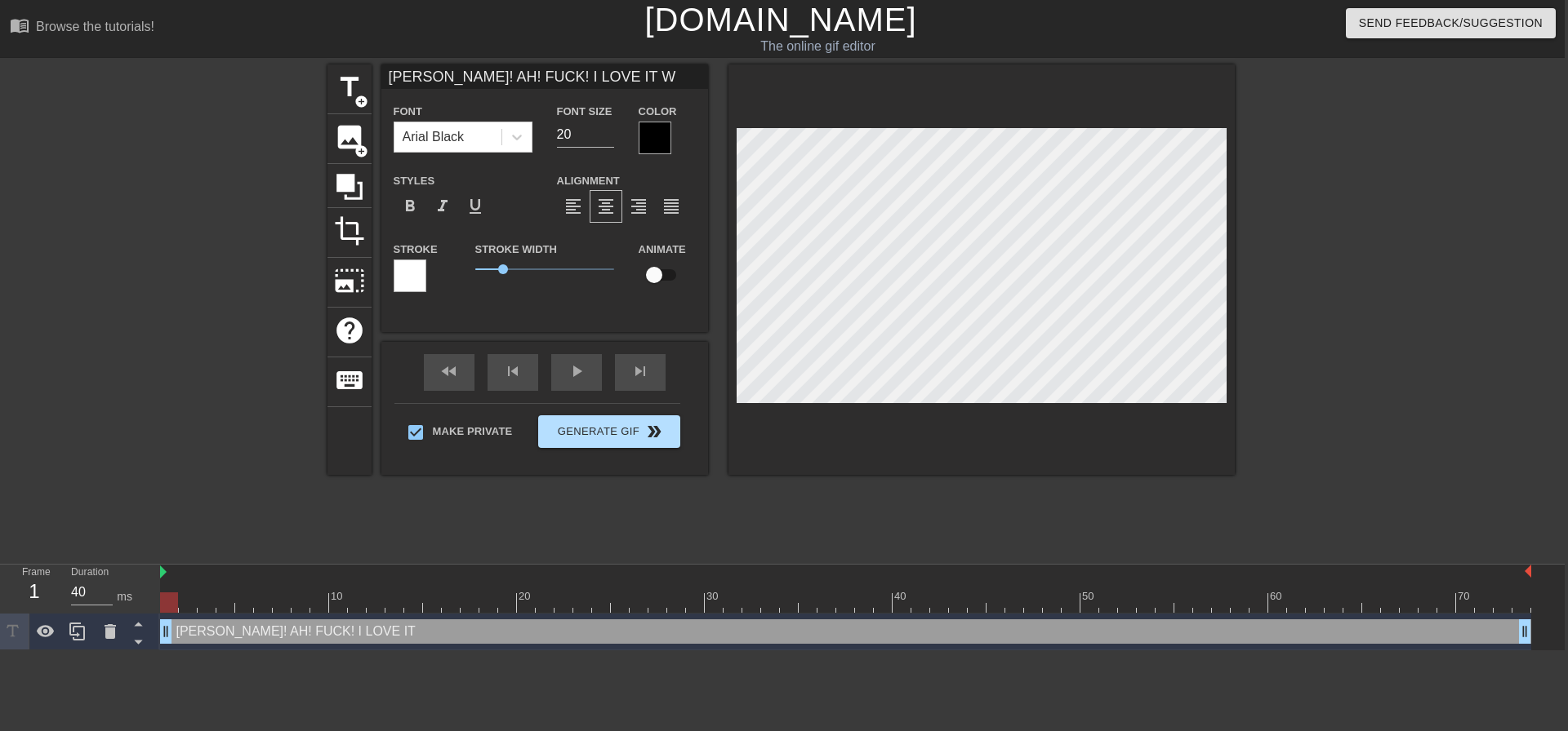
type input "AHN! AH! FUCK! I LOVE IT WH"
type textarea "AHN! AH! FUCK! I LOVE IT WH"
type input "AHN! AH! FUCK! I LOVE IT WHE"
type textarea "AHN! AH! FUCK! I LOVE IT WHE"
type input "AHN! AH! FUCK! I LOVE IT WHEN"
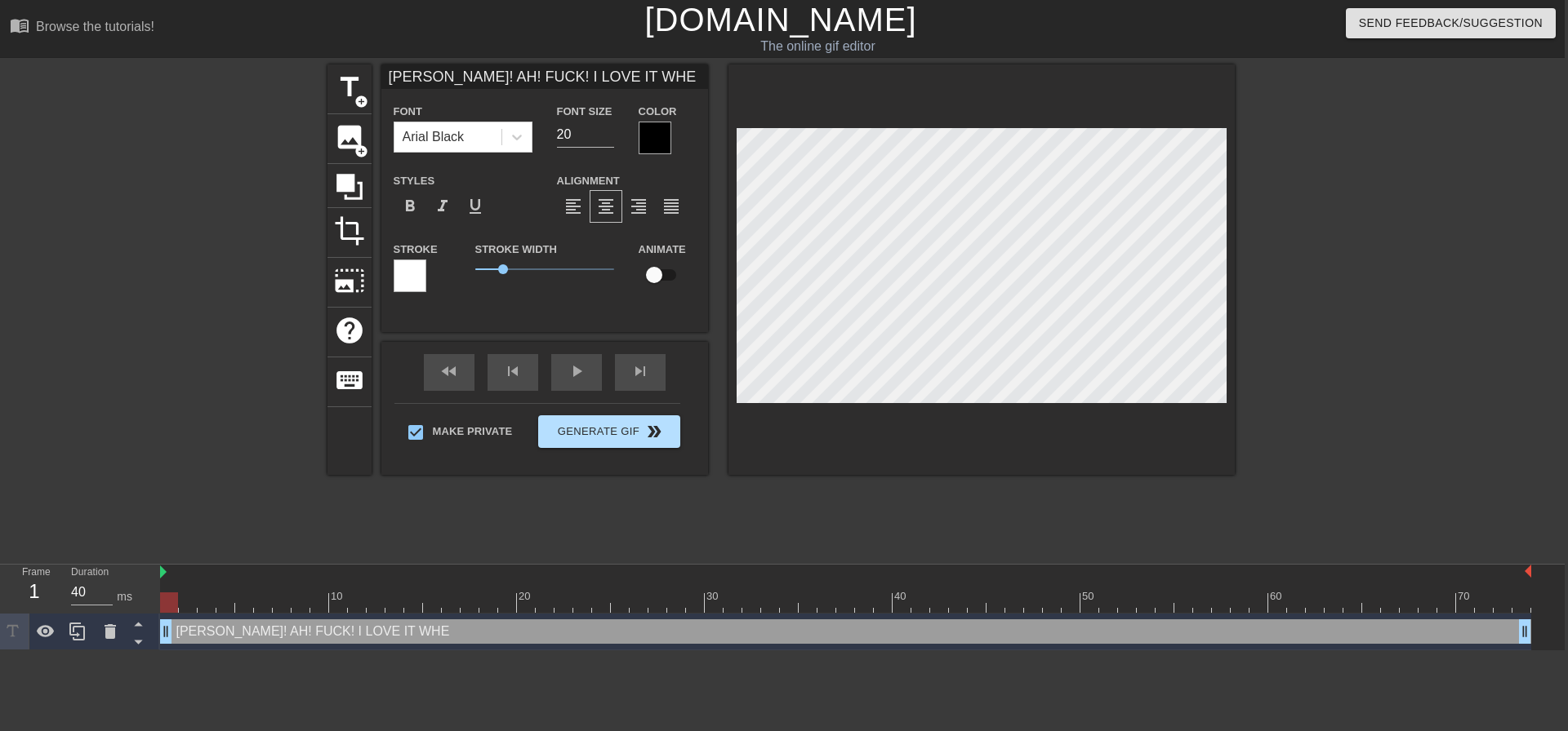
type textarea "AHN! AH! FUCK! I LOVE IT WHEN"
type input "AHN! AH! FUCK! I LOVE IT WHEN"
type textarea "AHN! AH! FUCK! I LOVE IT WHEN"
type input "AHN! AH! FUCK! I LOVE IT WHEND"
type textarea "AHN! AH! FUCK! I LOVE IT WHEN D"
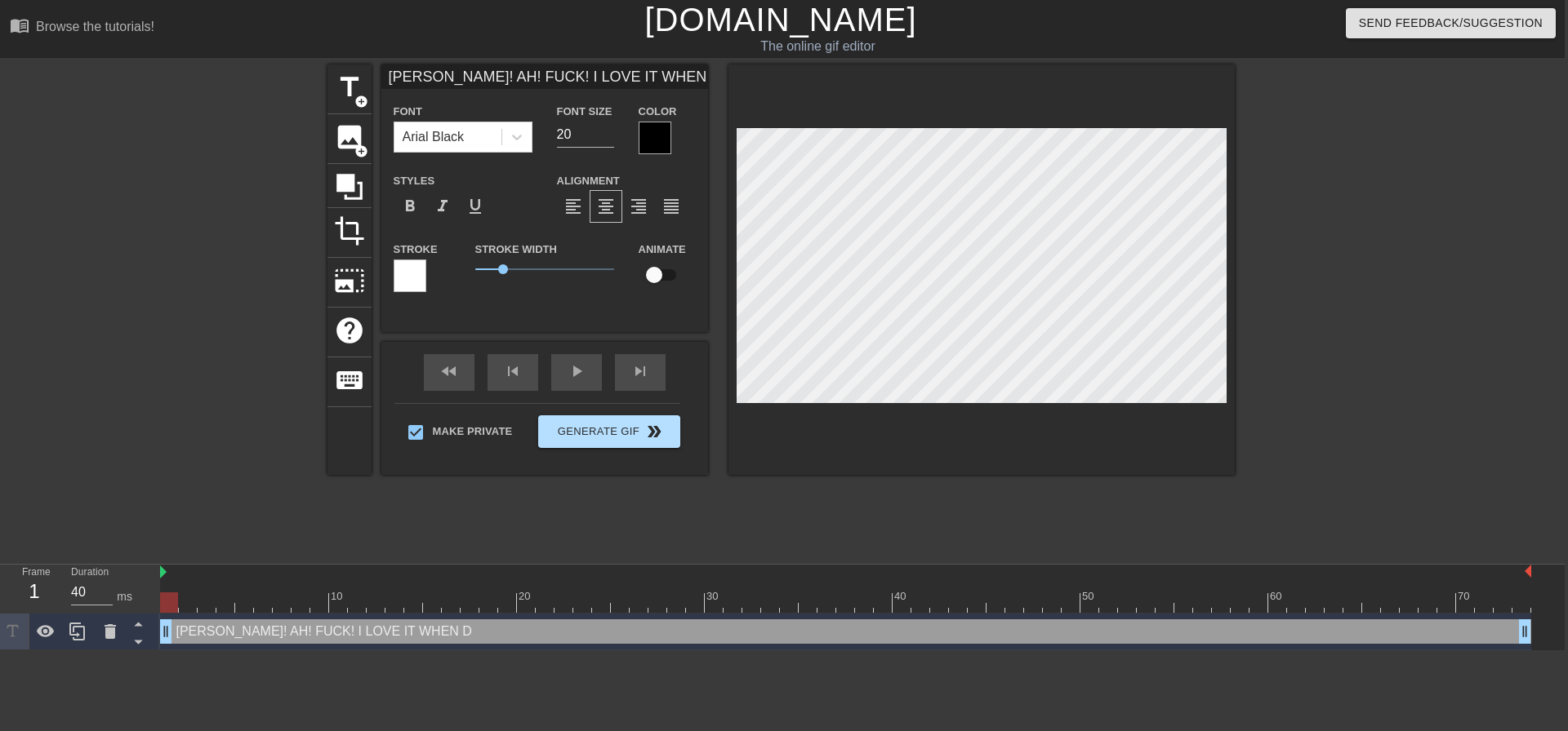
type input "AHN! AH! FUCK! I LOVE IT WHENDA"
type textarea "AHN! AH! FUCK! I LOVE IT WHEN DA"
type input "AHN! AH! FUCK! I LOVE IT WHENDAD"
type textarea "AHN! AH! FUCK! I LOVE IT WHEN DAD"
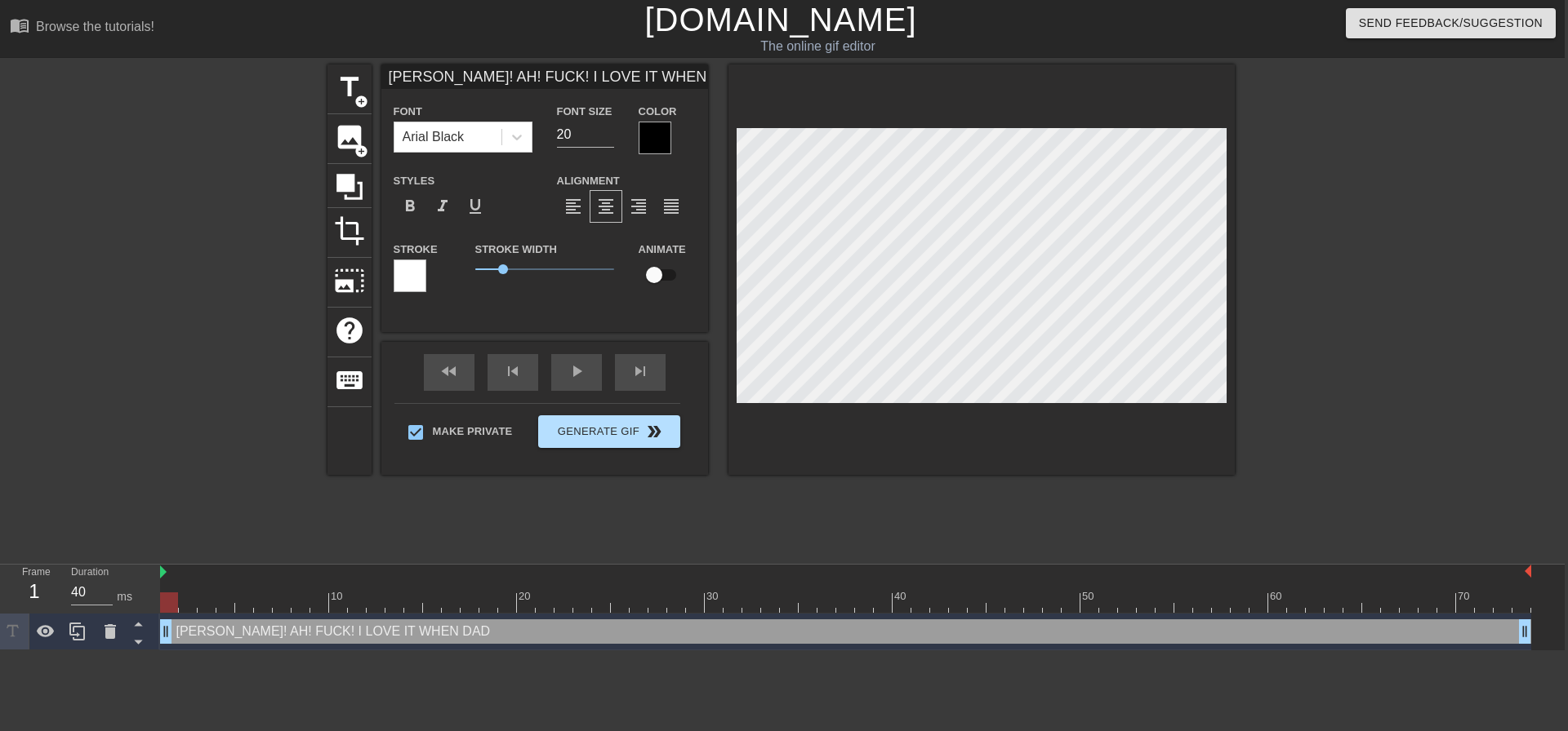
type input "AHN! AH! FUCK! I LOVE IT WHENDADD"
type textarea "AHN! AH! FUCK! I LOVE IT WHEN DADD"
type input "AHN! AH! FUCK! I LOVE IT WHENDADDY"
type textarea "AHN! AH! FUCK! I LOVE IT WHEN DADDY"
type input "AHN! AH! FUCK! I LOVE IT WHENDADDY"
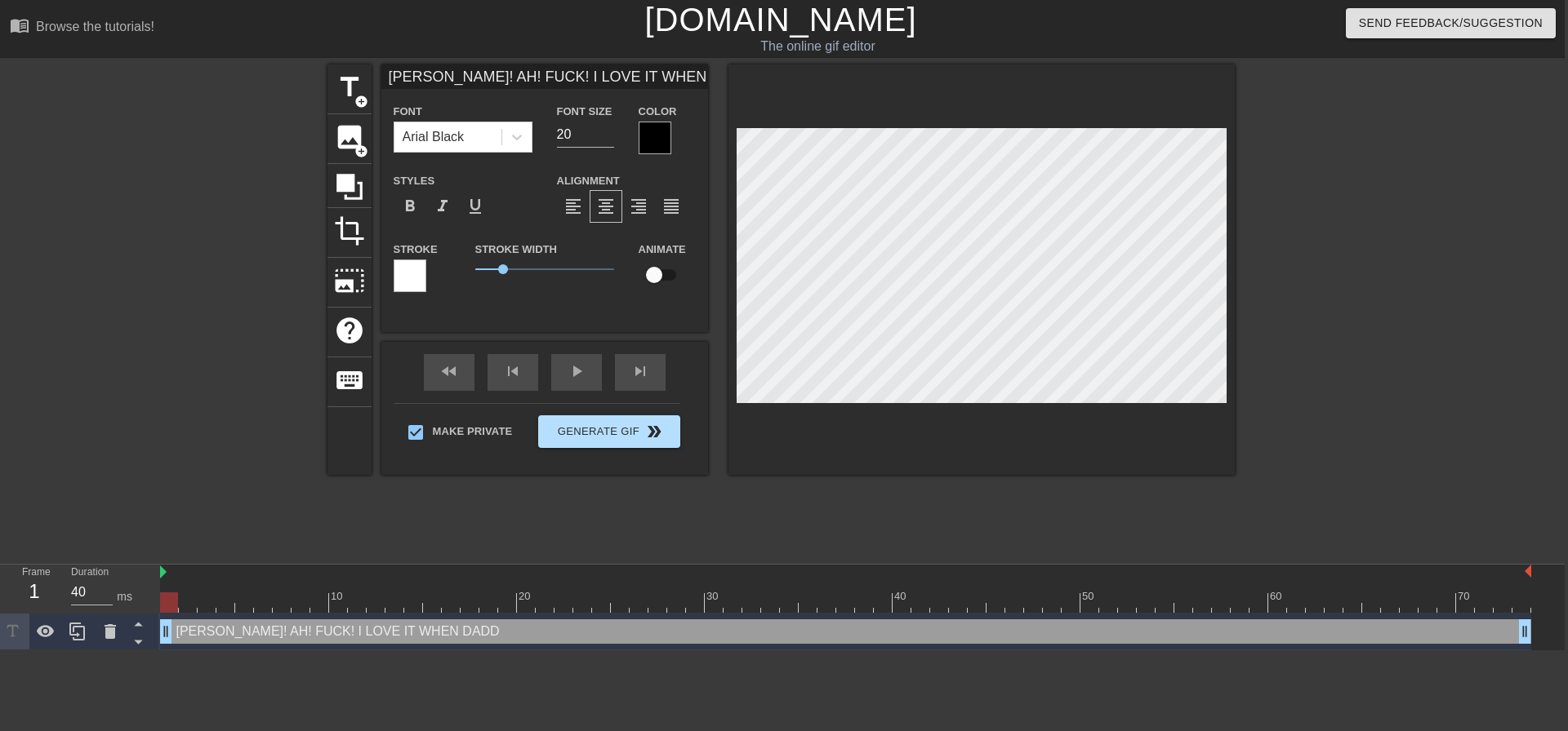
type textarea "AHN! AH! FUCK! I LOVE IT WHEN DADDY"
type input "AHN! AH! FUCK! I LOVE IT WHENDADDY R"
type textarea "AHN! AH! FUCK! I LOVE IT WHEN DADDY RU"
type input "AHN! AH! FUCK! I LOVE IT WHENDADDY RUI"
type textarea "AHN! AH! FUCK! I LOVE IT WHEN DADDY RUI"
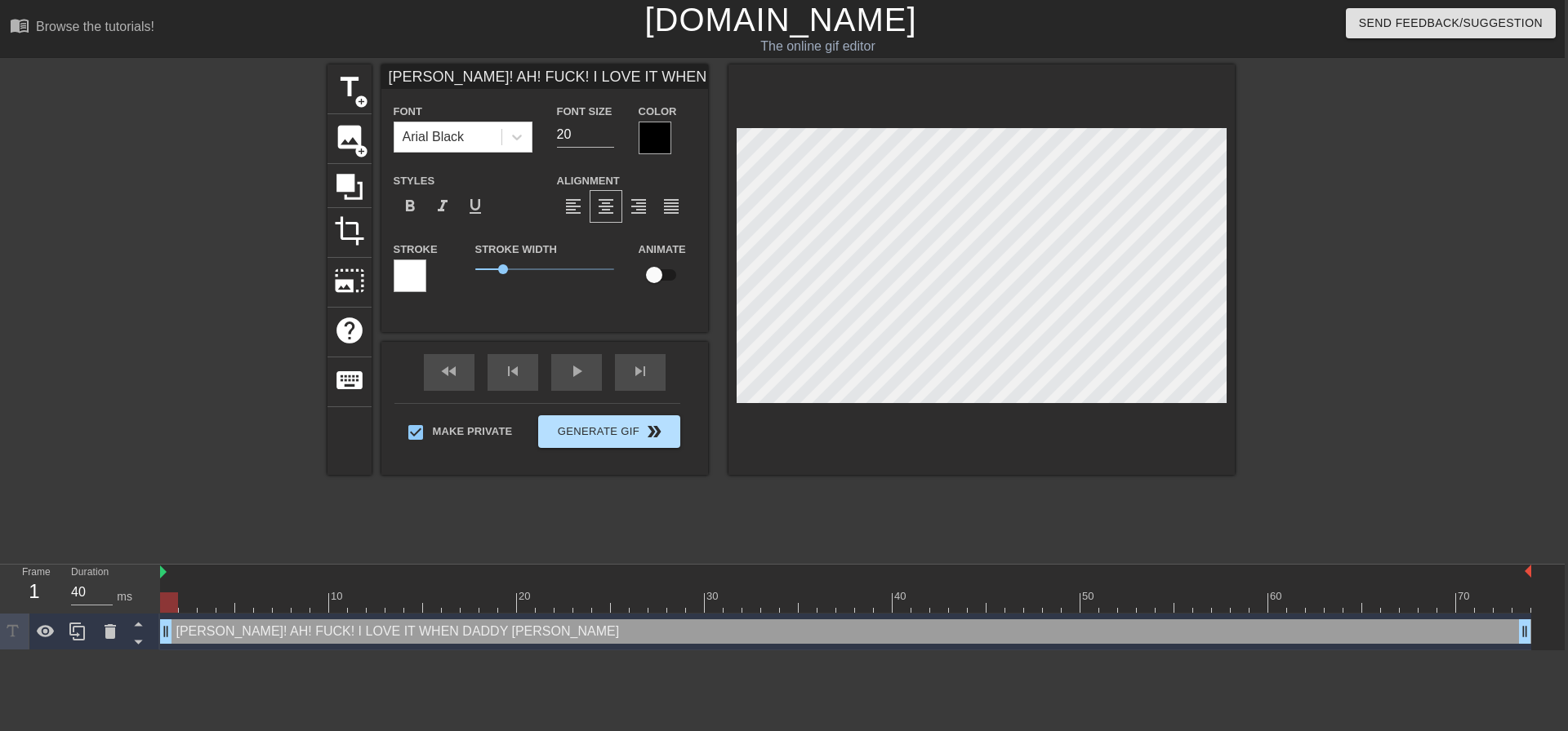
type input "AHN! AH! FUCK! I LOVE IT WHENDADDY RUIN"
type textarea "AHN! AH! FUCK! I LOVE IT WHEN DADDY RUIN"
type input "AHN! AH! FUCK! I LOVE IT WHENDADDY RUINS"
type textarea "AHN! AH! FUCK! I LOVE IT WHEN DADDY RUINS"
type input "AHN! AH! FUCK! I LOVE IT WHENDADDY RUINS"
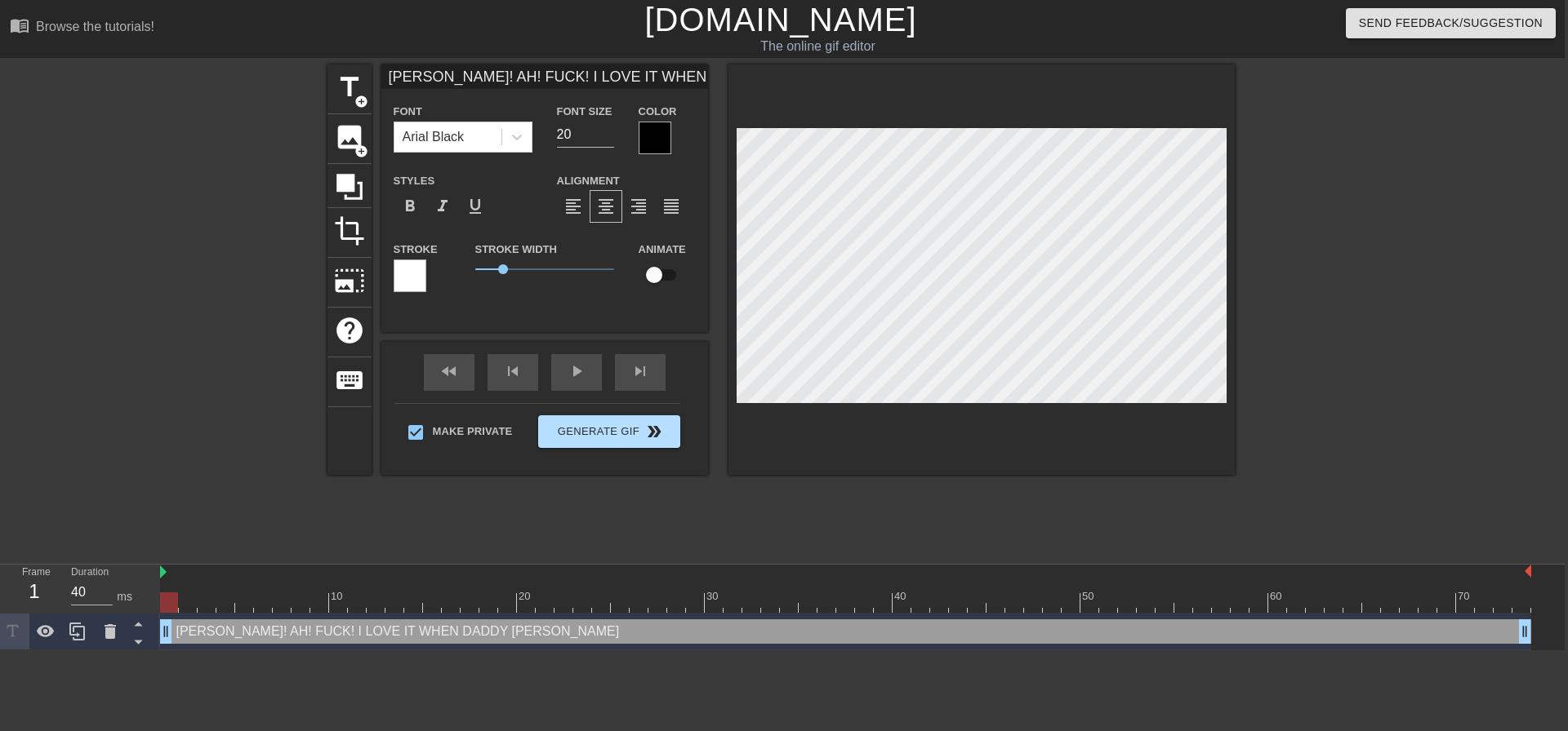
type textarea "AHN! AH! FUCK! I LOVE IT WHEN DADDY RUINS"
type input "AHN! AH! FUCK! I LOVE IT WHENDADDY RUINS M"
type textarea "AHN! AH! FUCK! I LOVE IT WHEN DADDY RUINS M"
type input "AHN! AH! FUCK! I LOVE IT WHENDADDY RUINS MY"
type textarea "AHN! AH! FUCK! I LOVE IT WHEN DADDY RUINS MY"
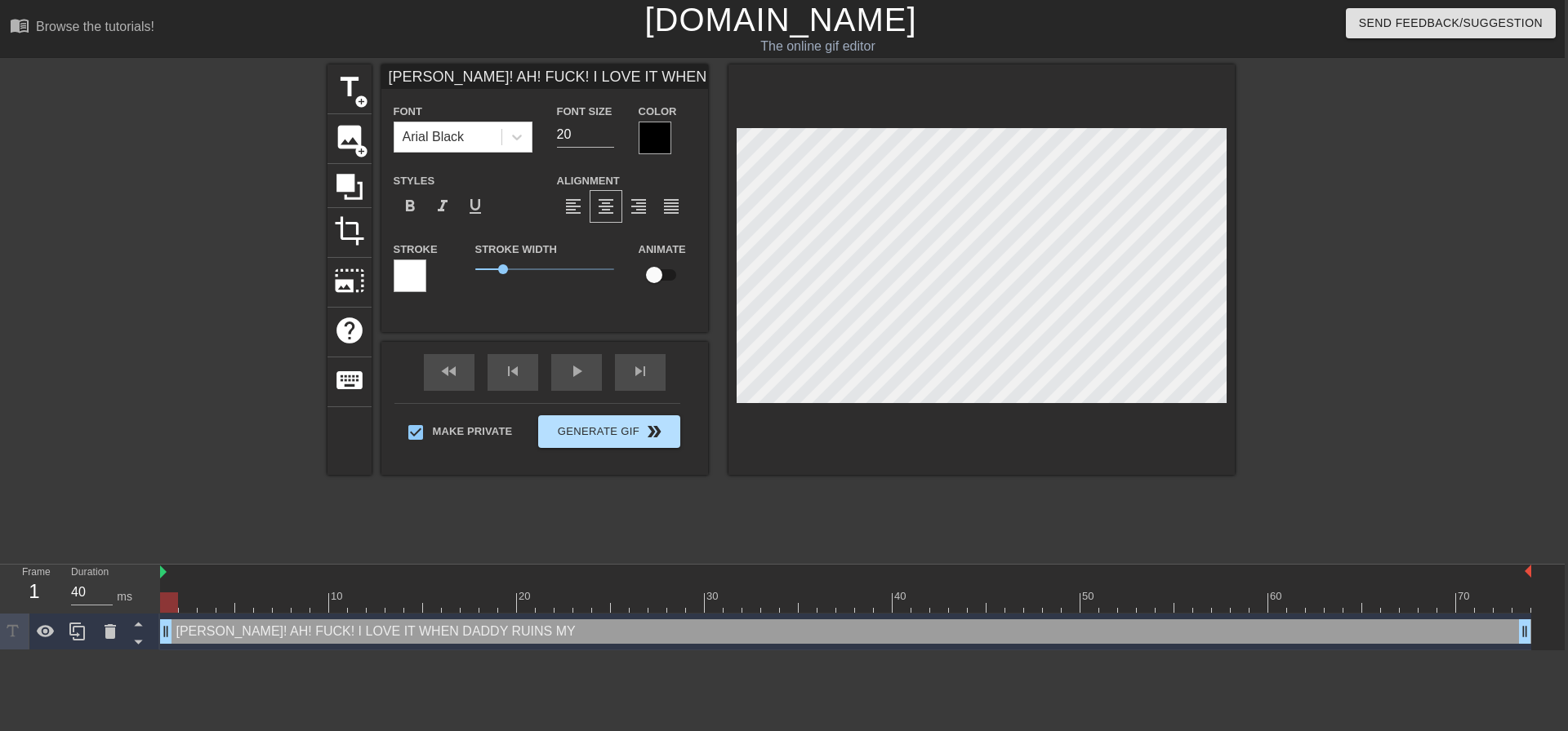
type input "AHN! AH! FUCK! I LOVE IT WHENDADDY RUINS MY"
type textarea "AHN! AH! FUCK! I LOVE IT WHEN DADDY RUINS MY"
type input "AHN! AH! FUCK! I LOVE IT WHENDADDY RUINS MY B"
type textarea "AHN! AH! FUCK! I LOVE IT WHEN DADDY RUINS MY B"
type input "AHN! AH! FUCK! I LOVE IT WHENDADDY RUINS MY BU"
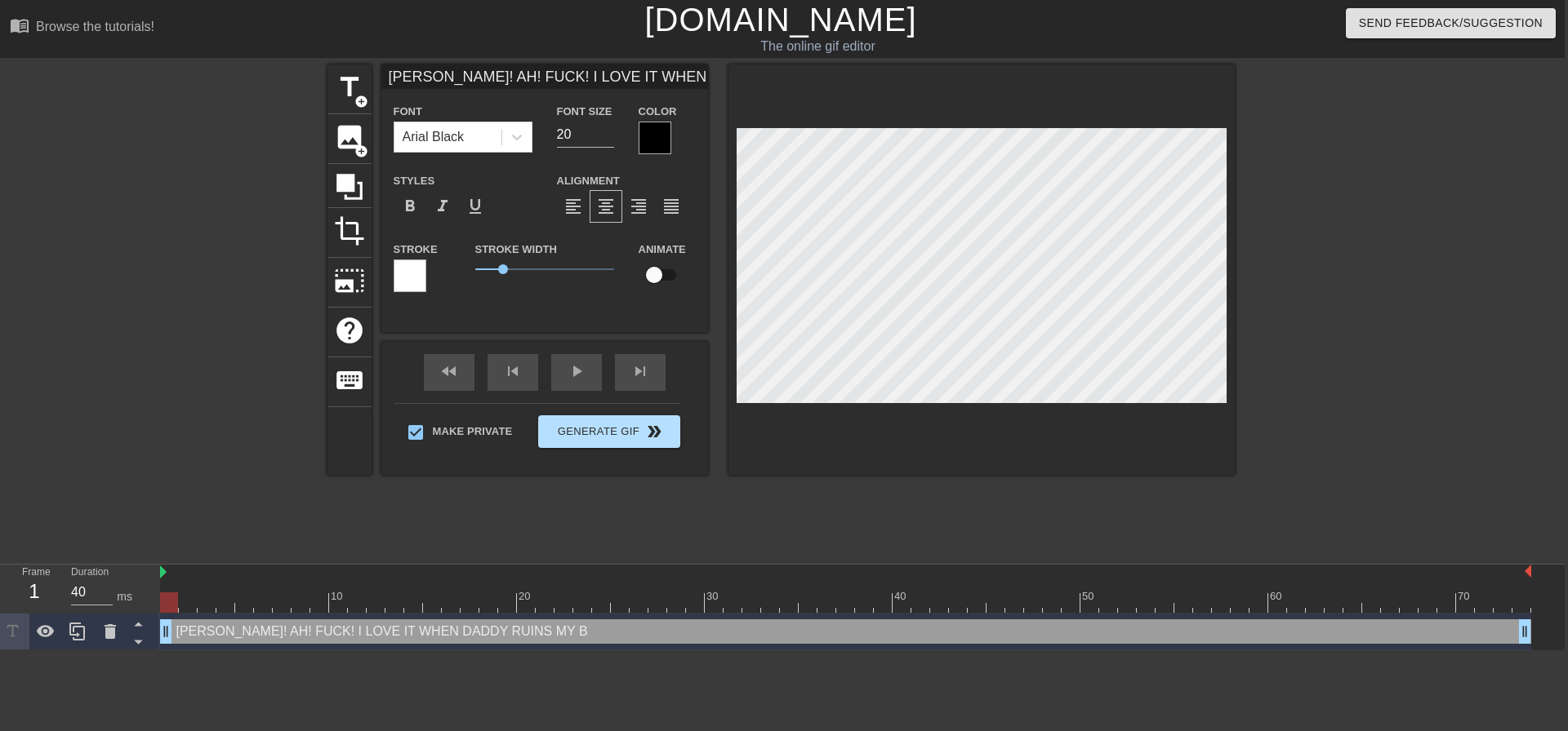
type textarea "AHN! AH! FUCK! I LOVE IT WHEN DADDY RUINS MY BU"
type input "AHN! AH! FUCK! I LOVE IT WHENDADDY RUINS MY BUM"
type textarea "AHN! AH! FUCK! I LOVE IT WHEN DADDY RUINS MY BUM"
type input "AHN! AH! FUCK! I LOVE IT WHENDADDY RUINS MY BUM"
type textarea "AHN! AH! FUCK! I LOVE IT WHEN DADDY RUINS MY BUM"
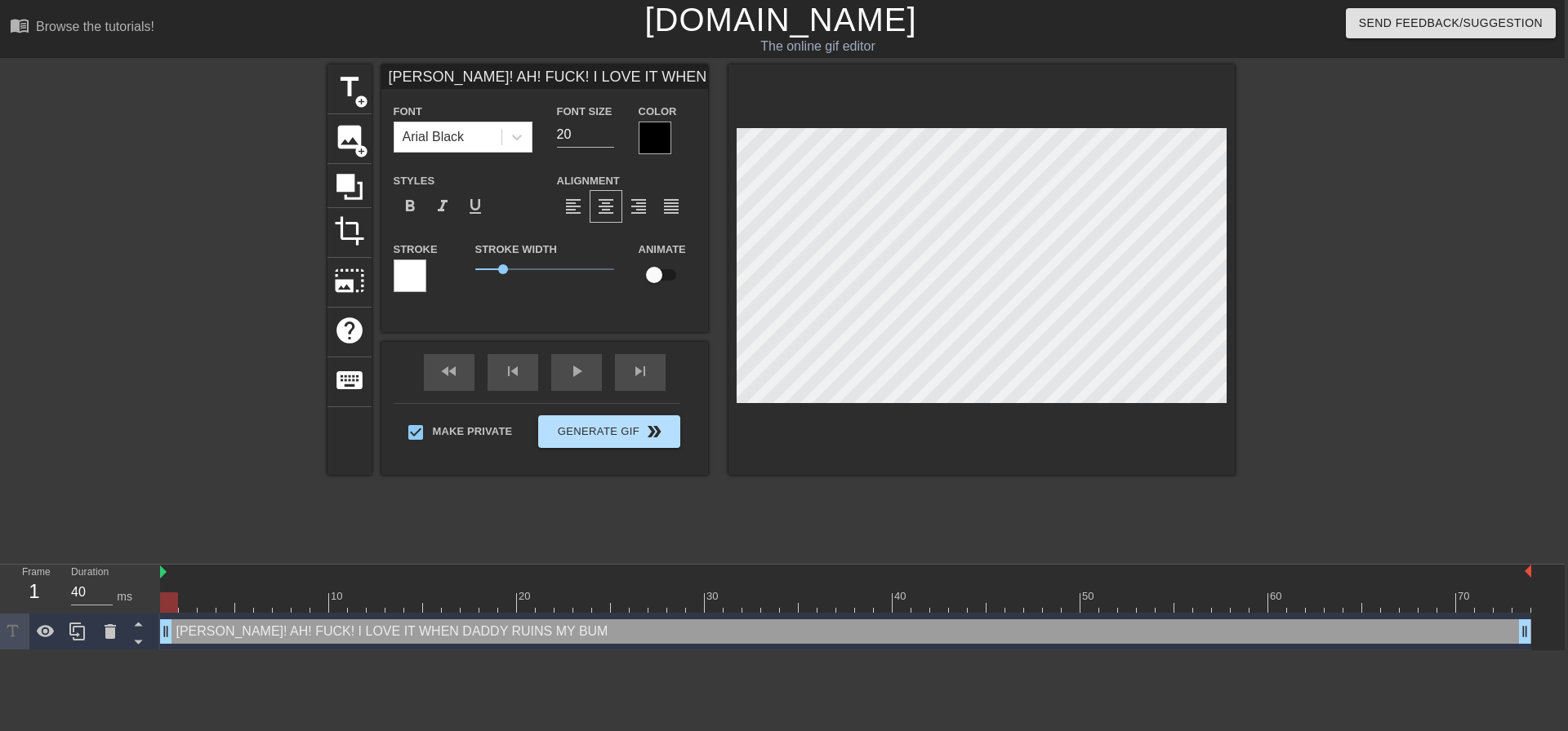
type input "AHN! AH! FUCK! I LOVE IT WHENDADDY RUINS MY BUM W"
type textarea "AHN! AH! FUCK! I LOVE IT WHEN DADDY RUINS MY BUM W"
type input "AHN! AH! FUCK! I LOVE IT WHENDADDY RUINS MY BUM WH"
type textarea "AHN! AH! FUCK! I LOVE IT WHEN DADDY RUINS MY BUM WH"
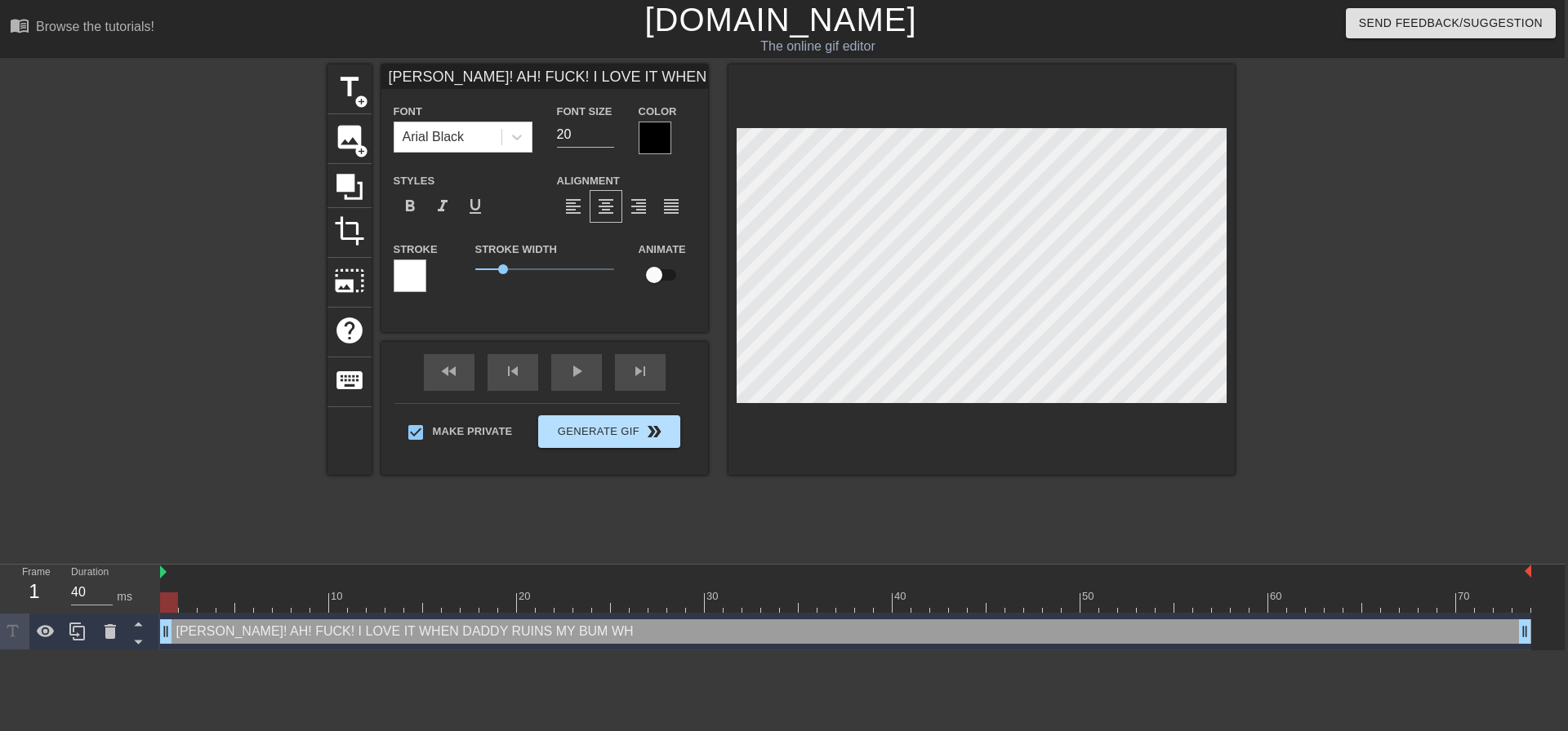
type input "AHN! AH! FUCK! I LOVE IT WHENDADDY RUINS MY BUM WHI"
type textarea "AHN! AH! FUCK! I LOVE IT WHEN DADDY RUINS MY BUM WHI"
type input "AHN! AH! FUCK! I LOVE IT WHENDADDY RUINS MY BUM WHIL"
type textarea "AHN! AH! FUCK! I LOVE IT WHEN DADDY RUINS MY BUM WHIL"
type input "AHN! AH! FUCK! I LOVE IT WHENDADDY RUINS MY BUM WHILE"
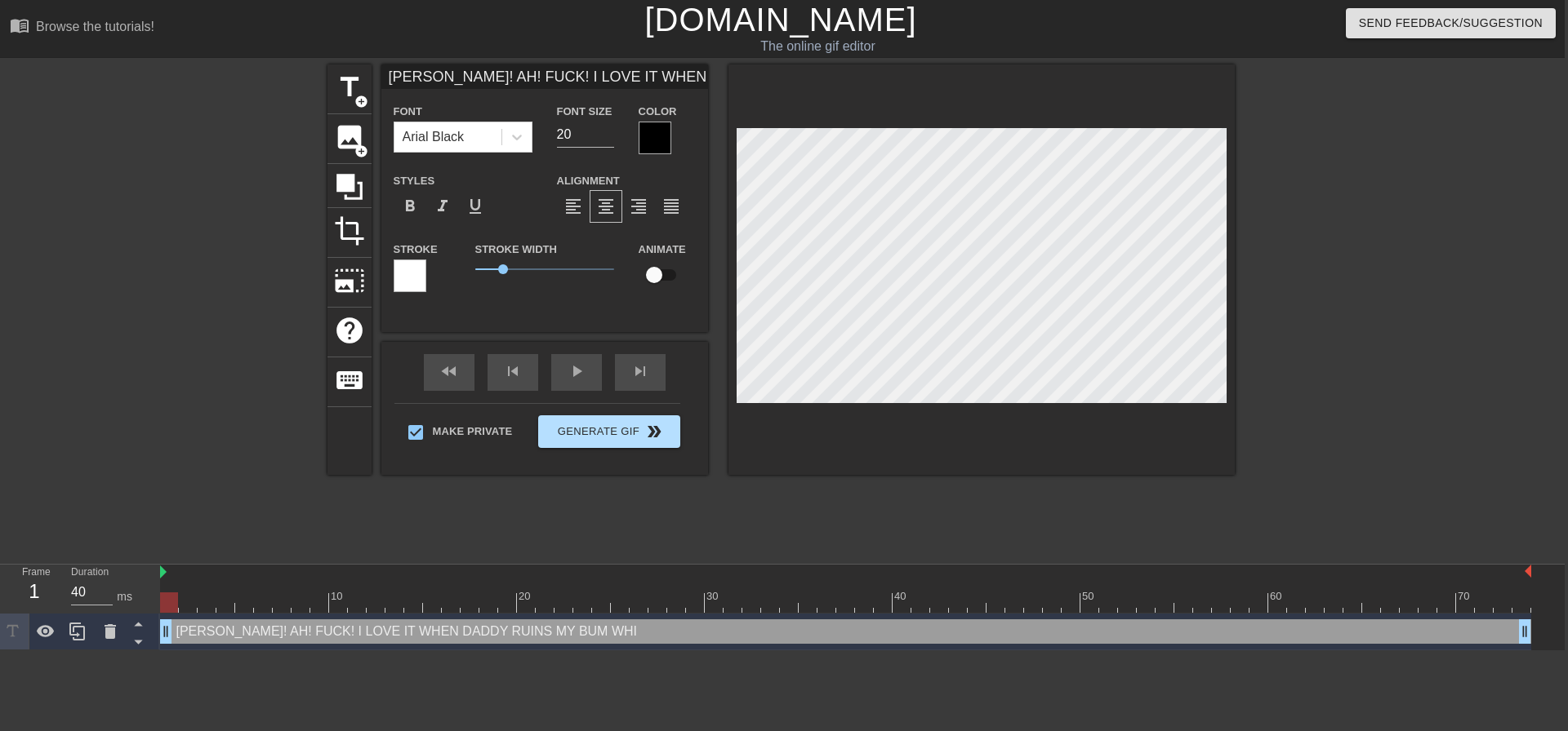
type textarea "AHN! AH! FUCK! I LOVE IT WHEN DADDY RUINS MY BUM WHILE"
type input "AHN! AH! FUCK! I LOVE IT WHENDADDY RUINS MY BUM WHILE"
type textarea "AHN! AH! FUCK! I LOVE IT WHEN DADDY RUINS MY BUM WHILE"
type input "AHN! AH! FUCK! I LOVE IT WHENDADDY RUINS MY BUM WHILE M"
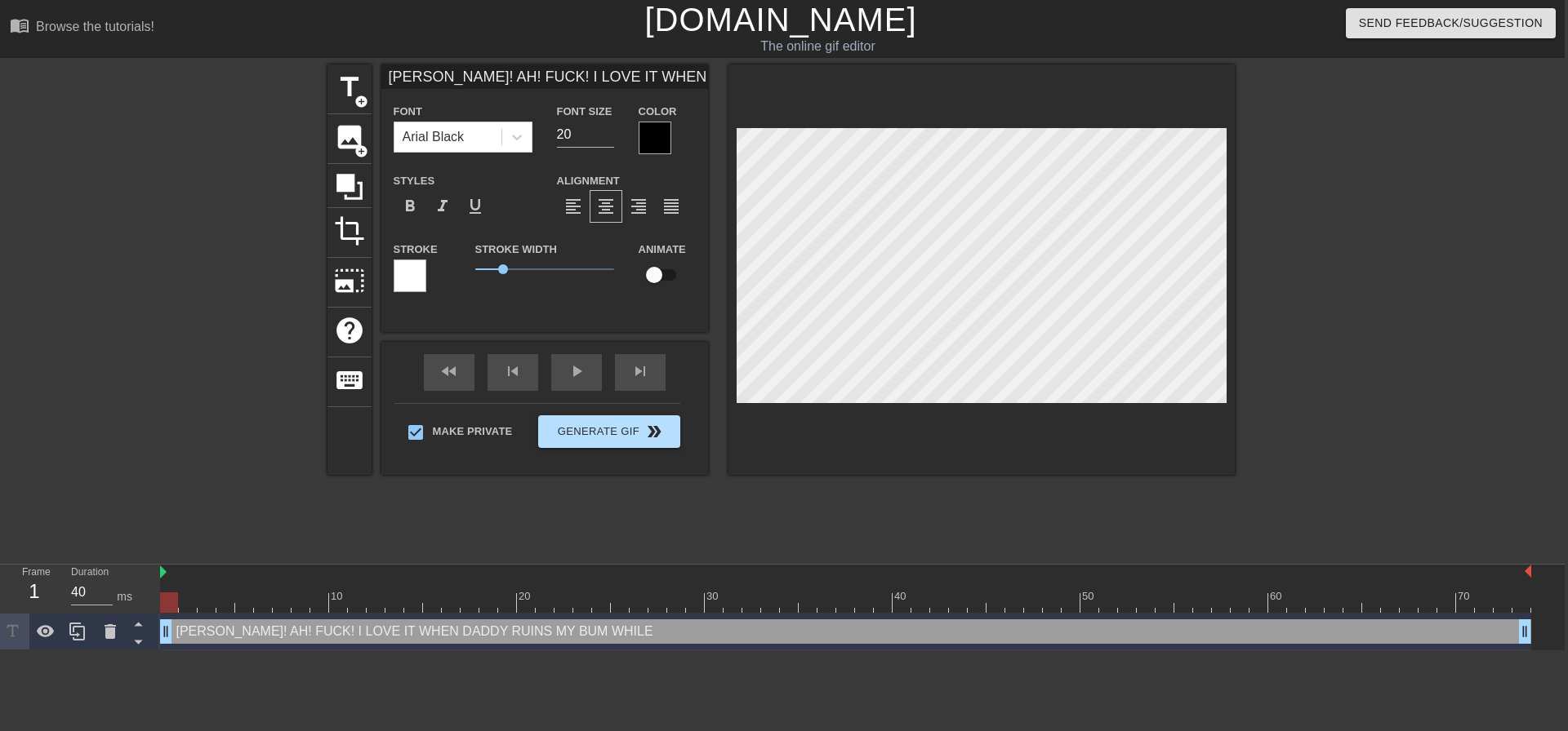
type textarea "AHN! AH! FUCK! I LOVE IT WHEN DADDY RUINS MY BUM WHILE M"
drag, startPoint x: 1346, startPoint y: 201, endPoint x: 1297, endPoint y: 231, distance: 57.5
click at [1347, 201] on div at bounding box center [1377, 309] width 245 height 490
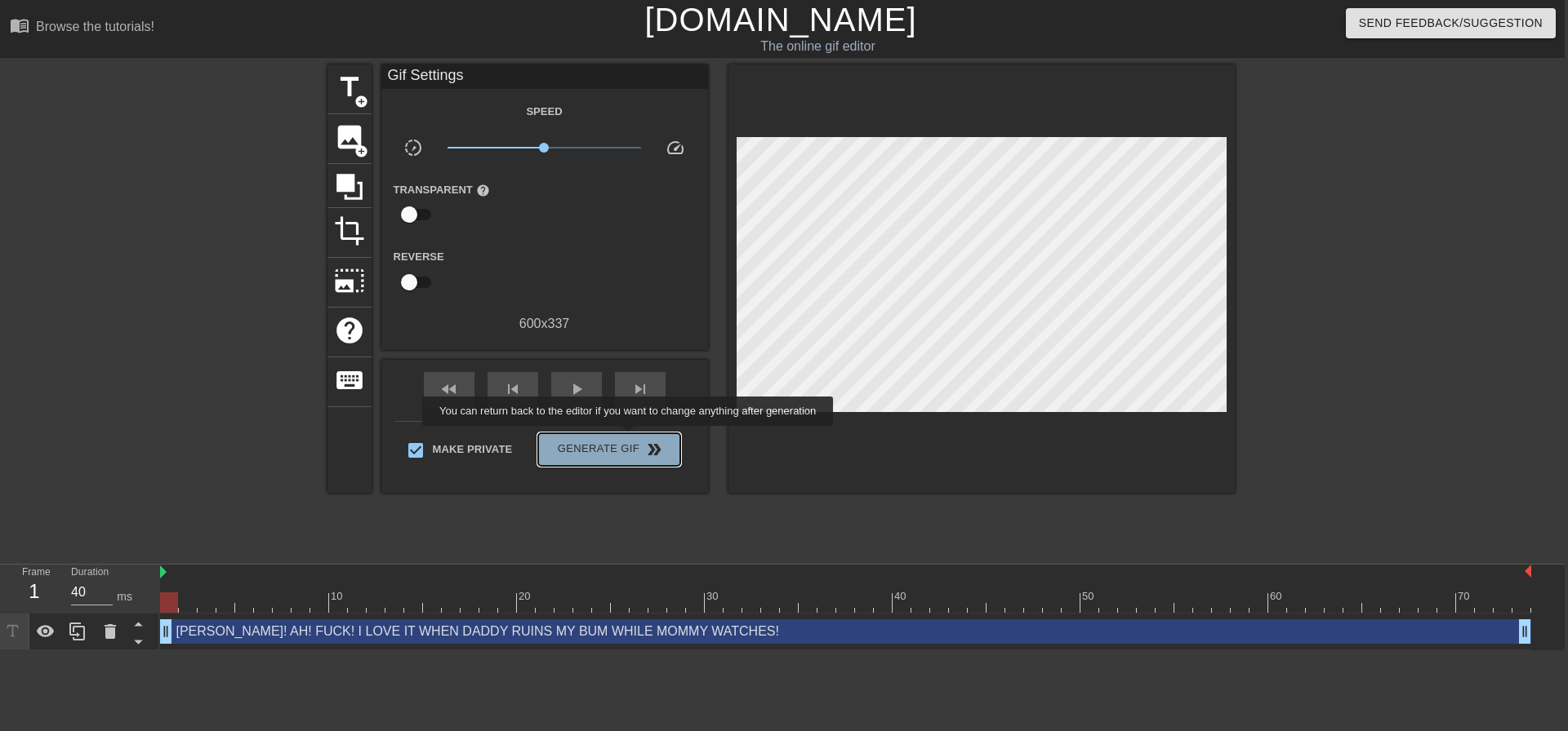
click at [630, 440] on span "Generate Gif double_arrow" at bounding box center [608, 449] width 128 height 20
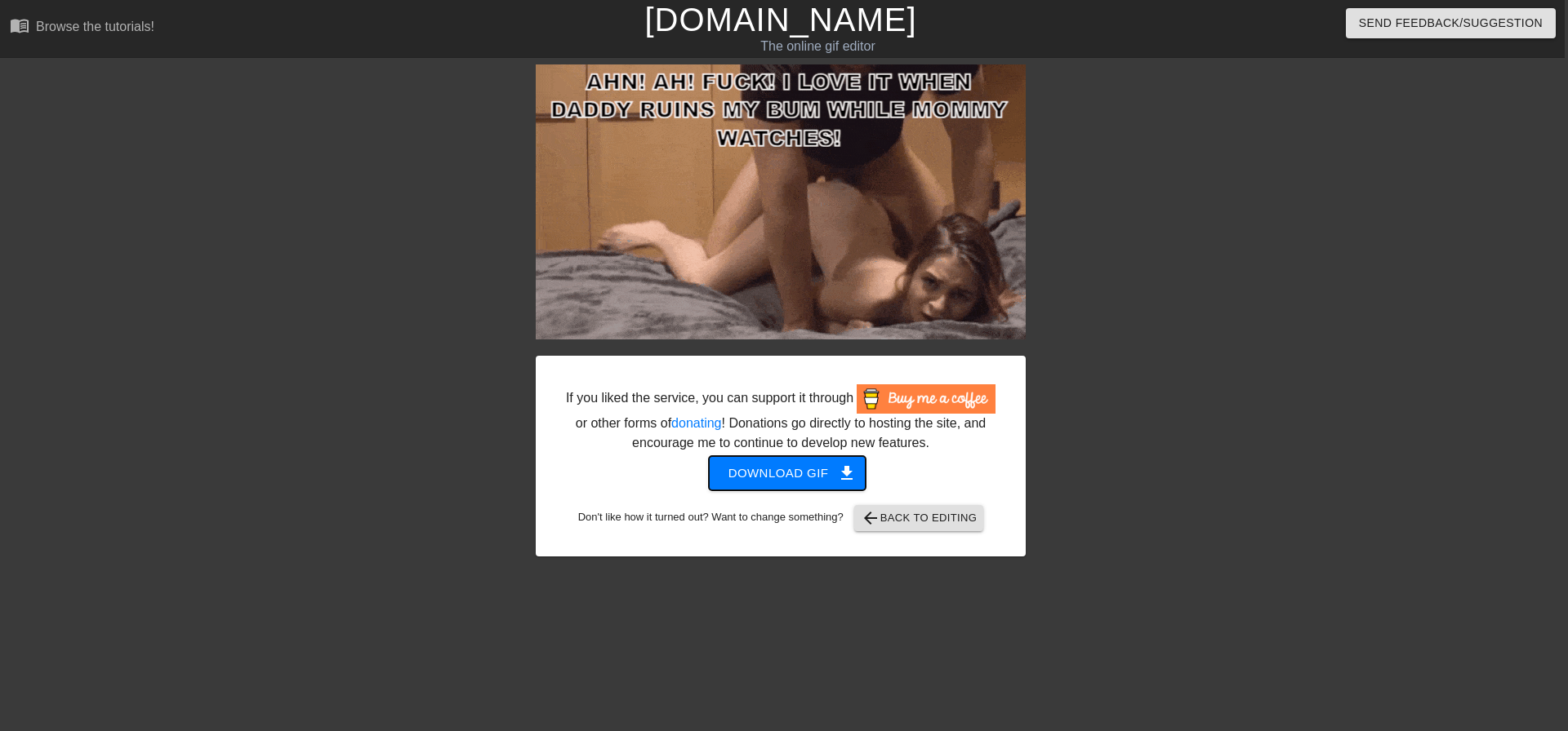
click at [812, 464] on span "Download gif get_app" at bounding box center [787, 473] width 118 height 22
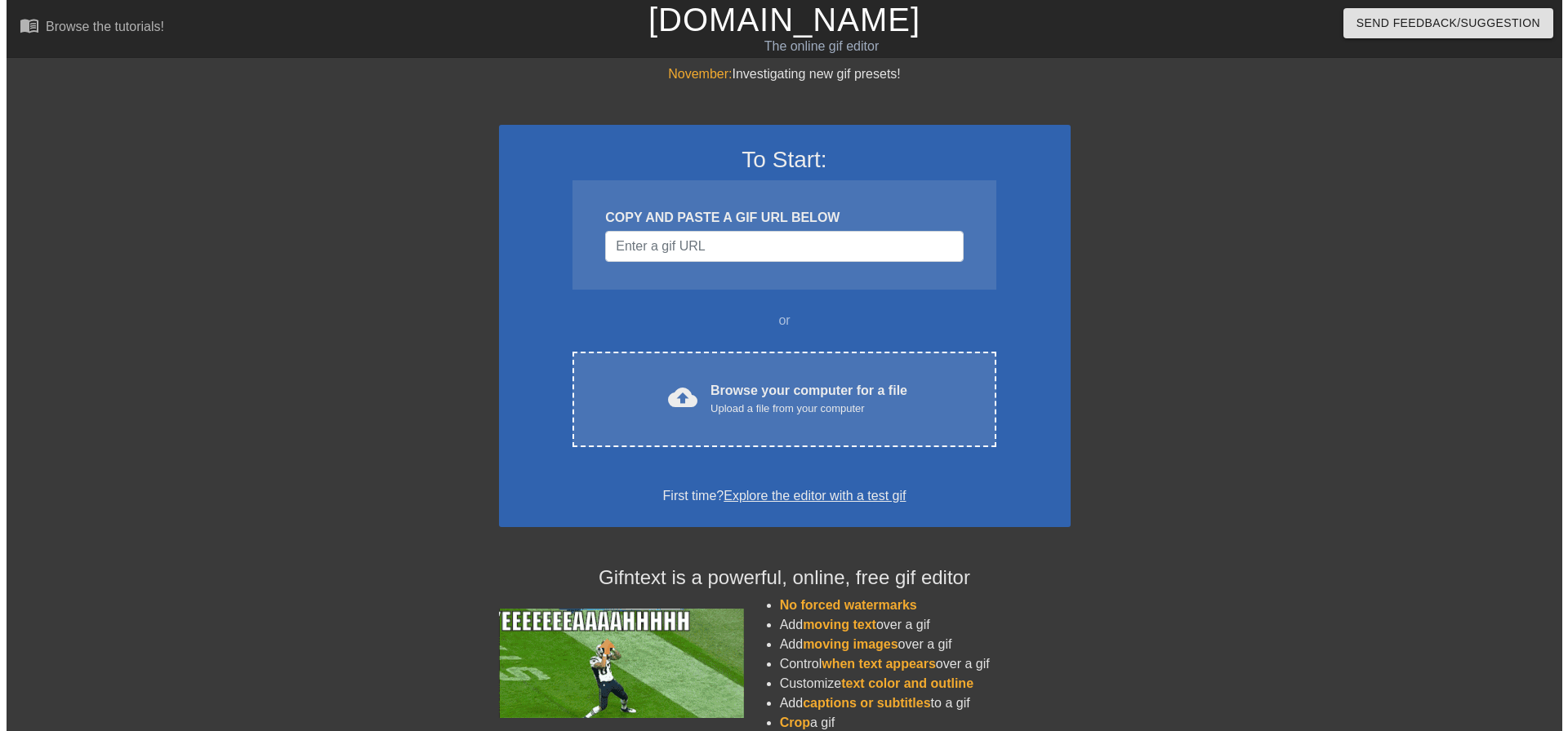
scroll to position [0, 3]
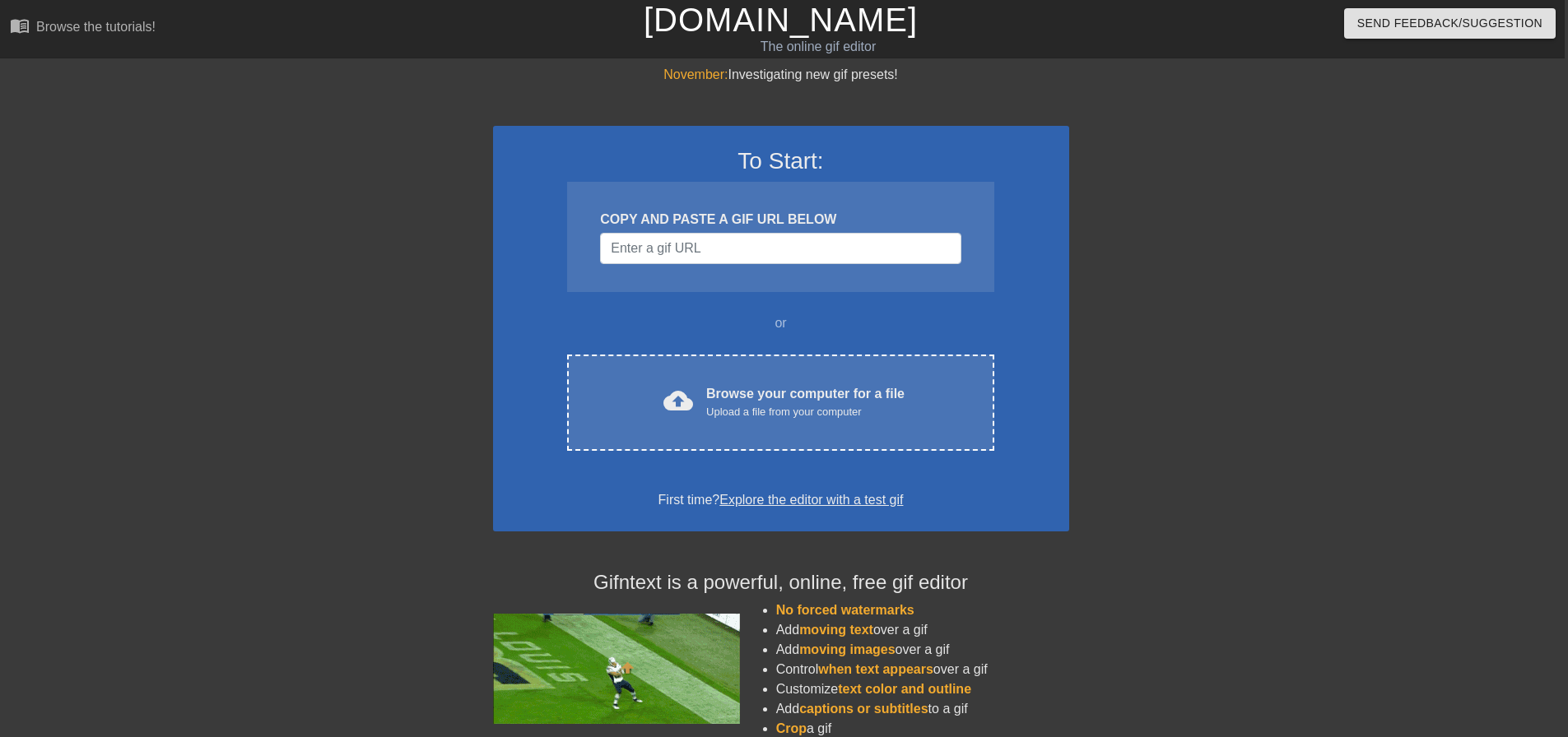
click at [738, 455] on div "To Start: COPY AND PASTE A GIF URL BELOW or cloud_upload Browse your computer f…" at bounding box center [781, 328] width 576 height 405
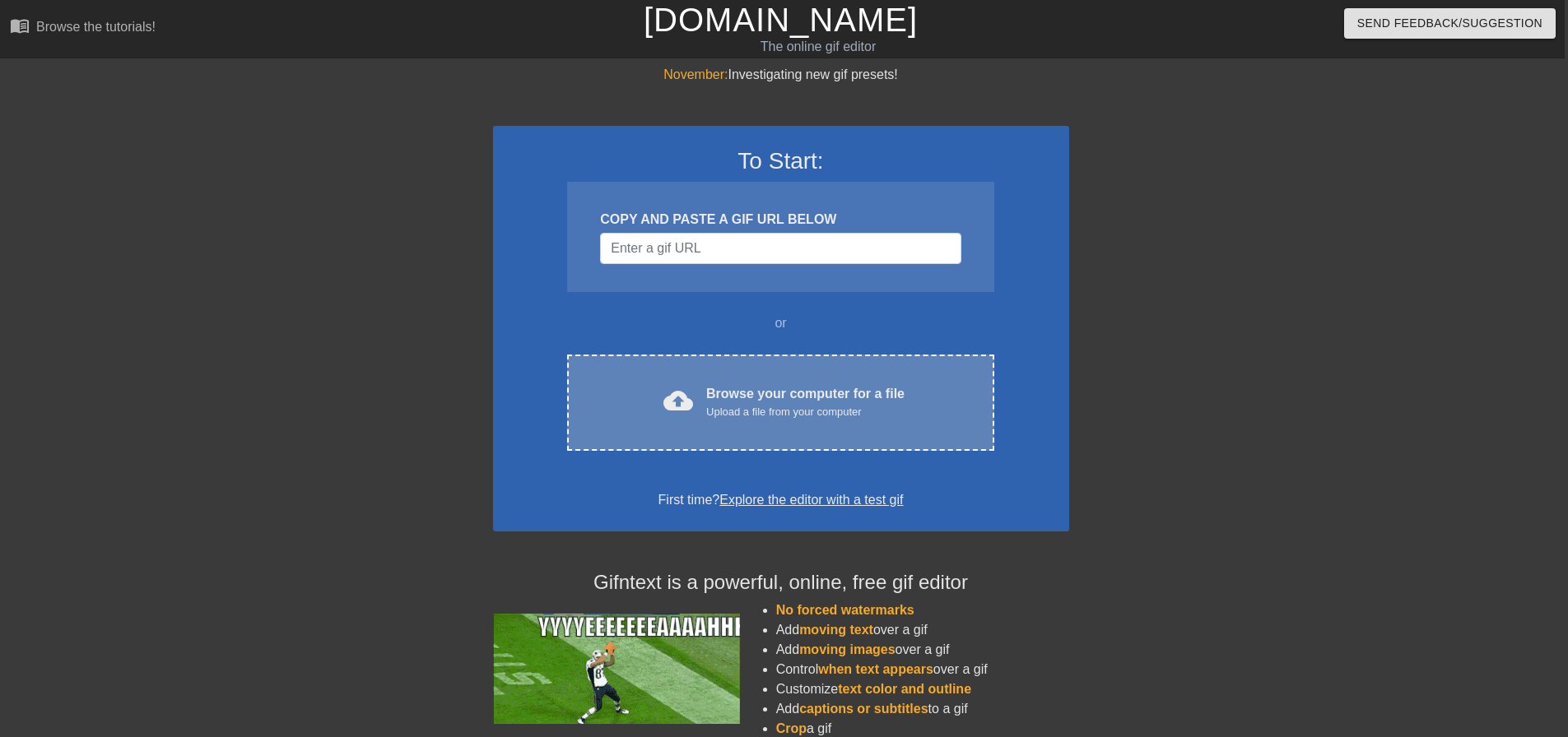
click at [732, 444] on div "cloud_upload Browse your computer for a file Upload a file from your computer C…" at bounding box center [780, 403] width 426 height 96
